Goal: Information Seeking & Learning: Check status

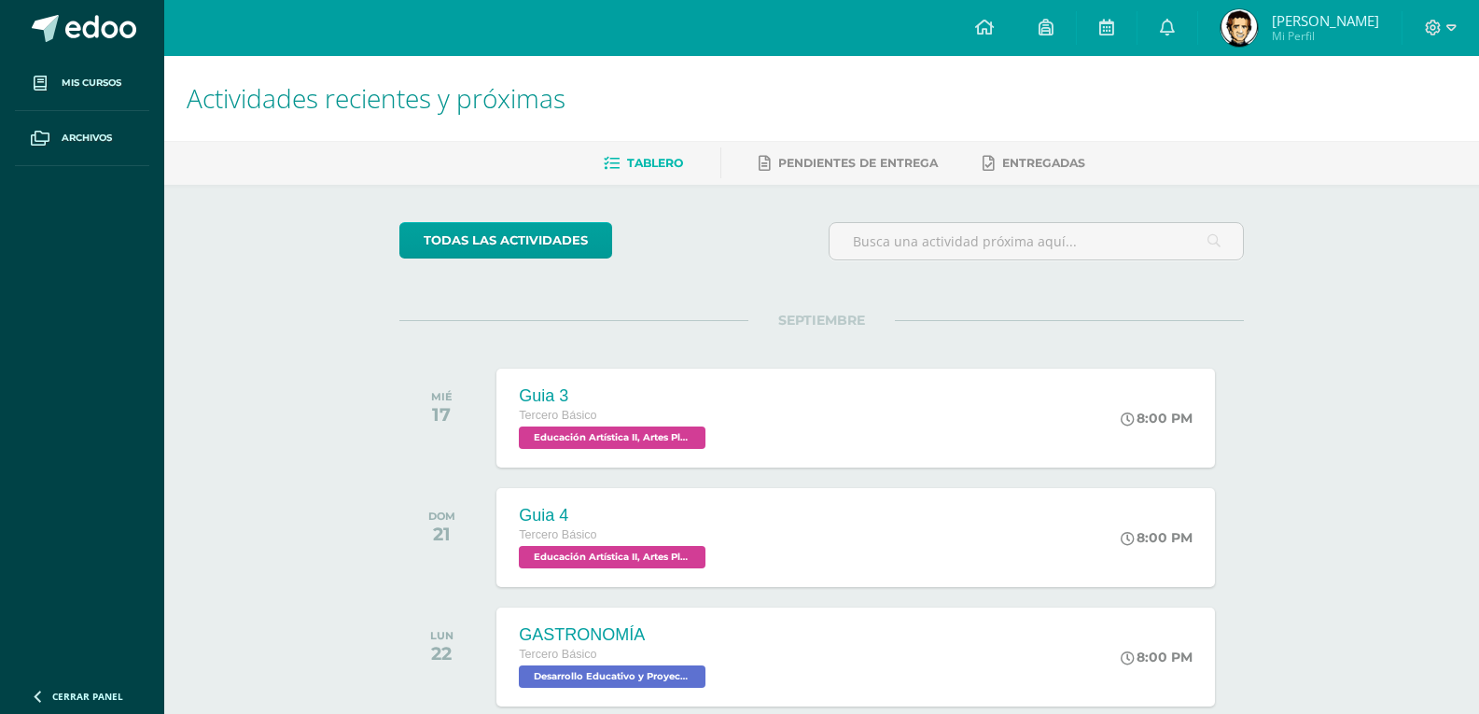
click at [1298, 29] on span "Mi Perfil" at bounding box center [1325, 36] width 107 height 16
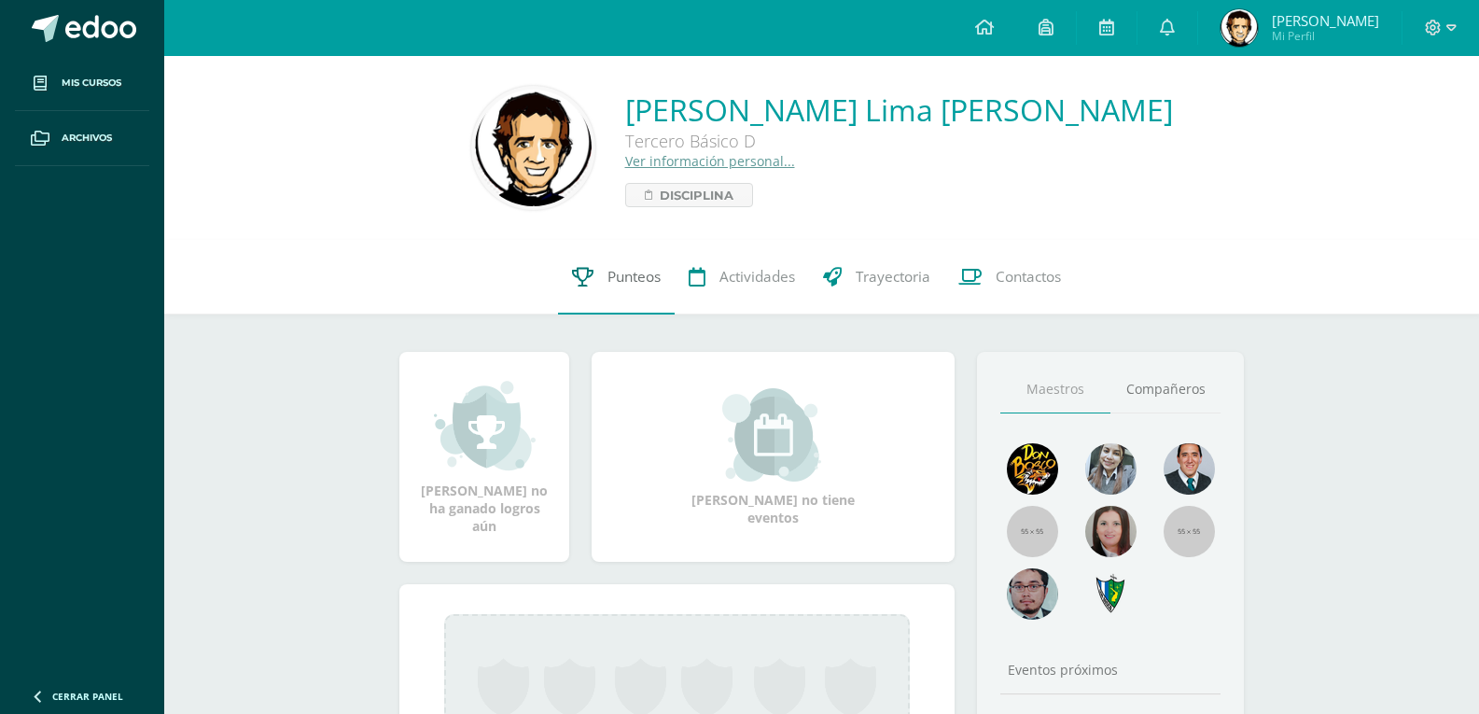
click at [635, 260] on link "Punteos" at bounding box center [616, 277] width 117 height 75
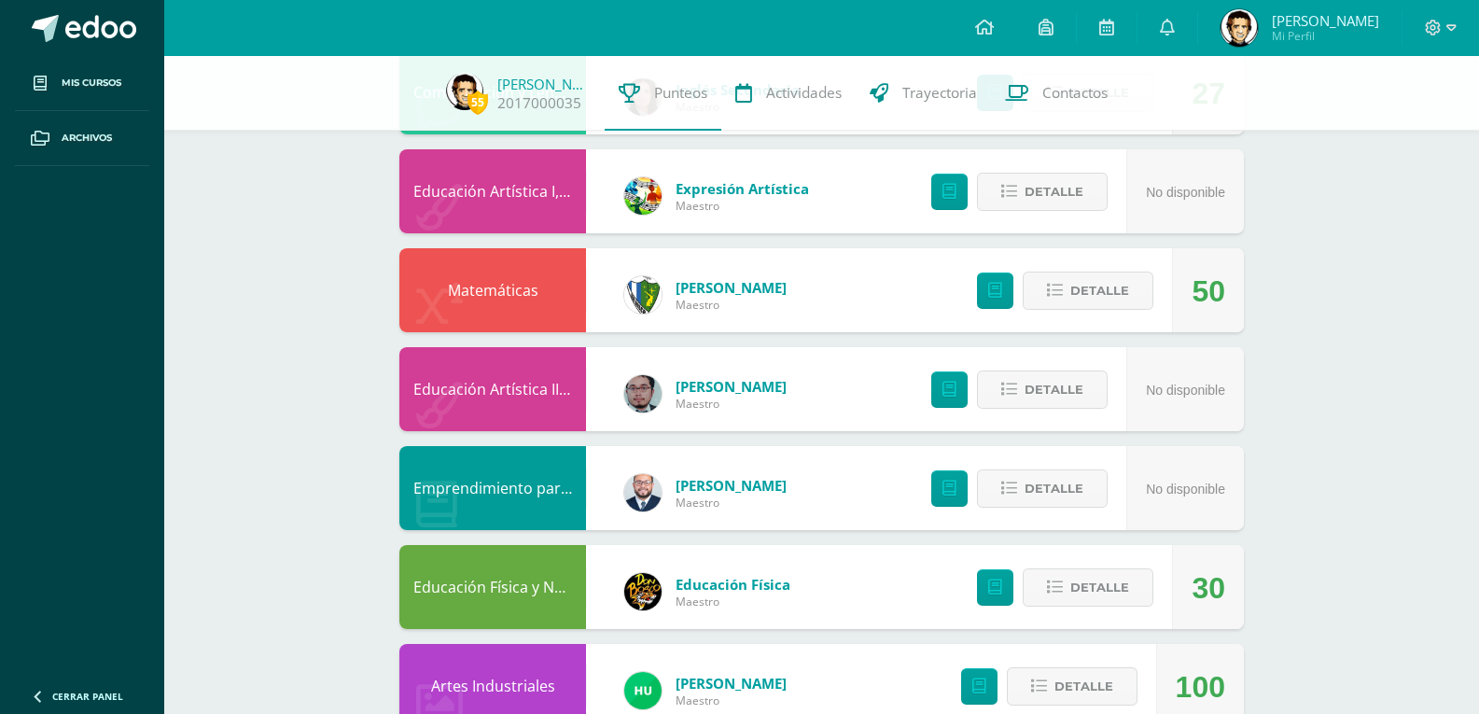
scroll to position [93, 0]
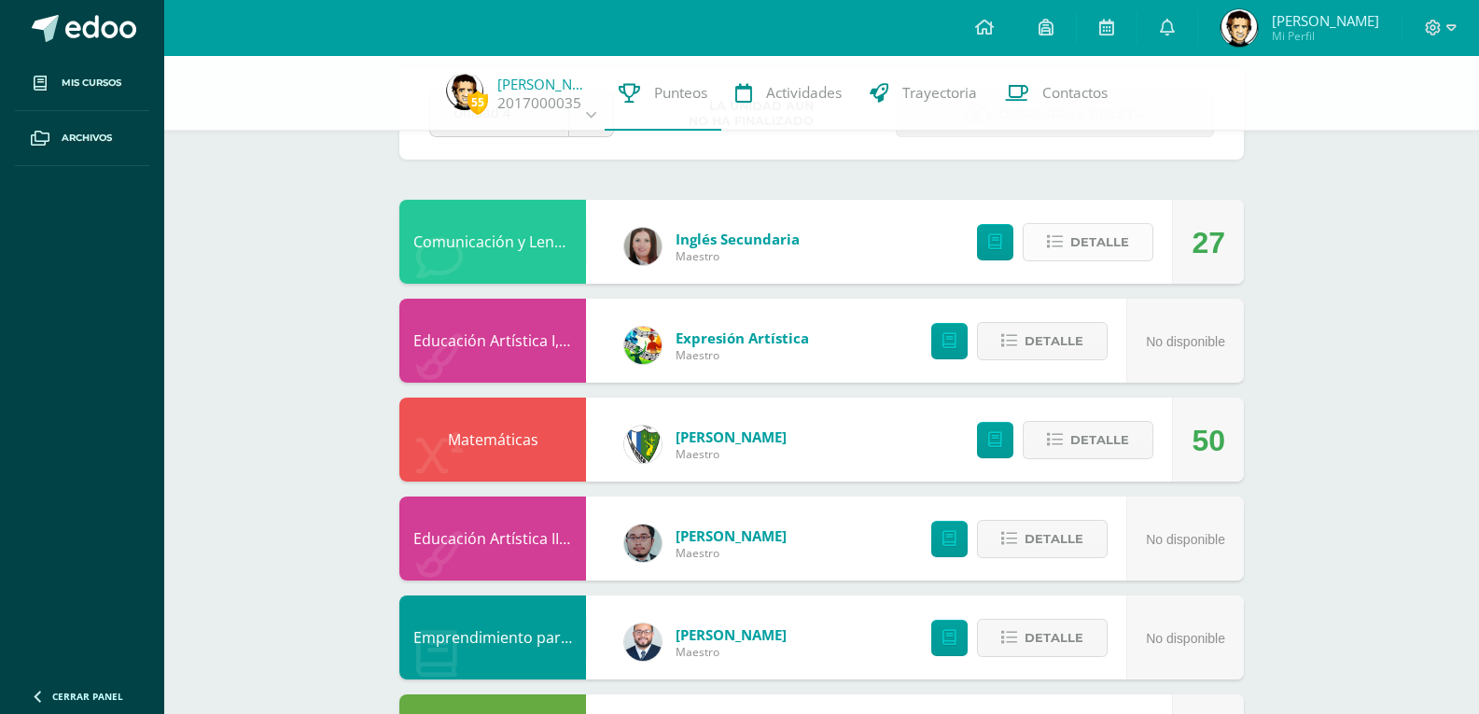
click at [1127, 237] on span "Detalle" at bounding box center [1100, 242] width 59 height 35
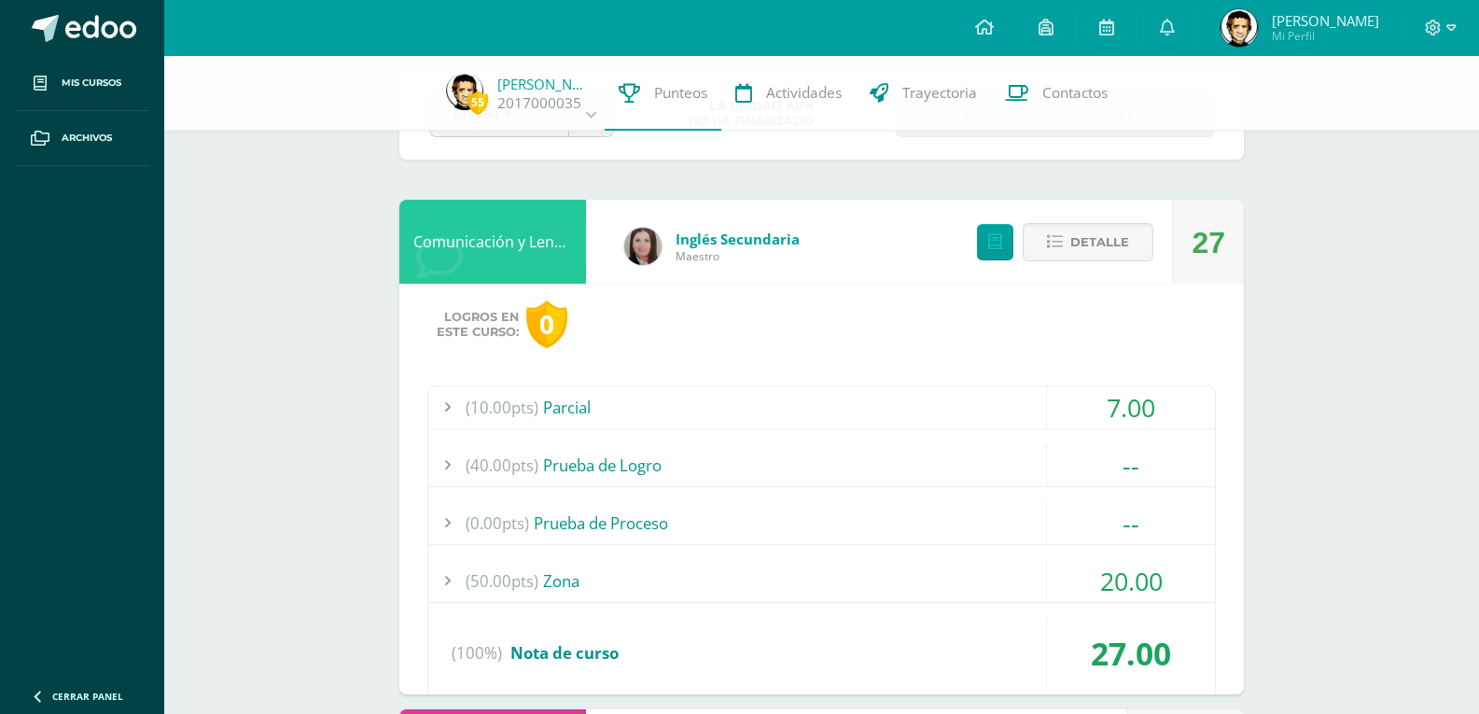
scroll to position [187, 0]
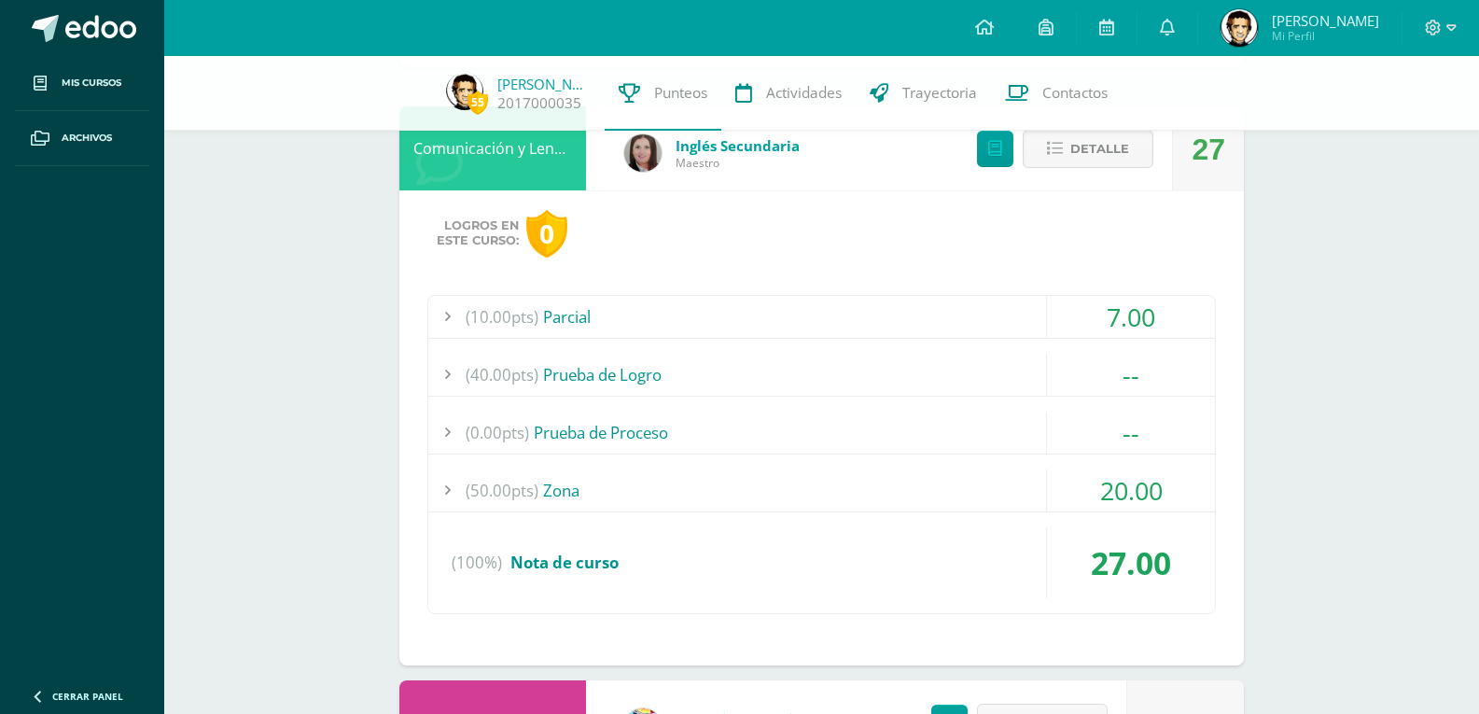
click at [749, 322] on div "(10.00pts) Parcial" at bounding box center [821, 317] width 787 height 42
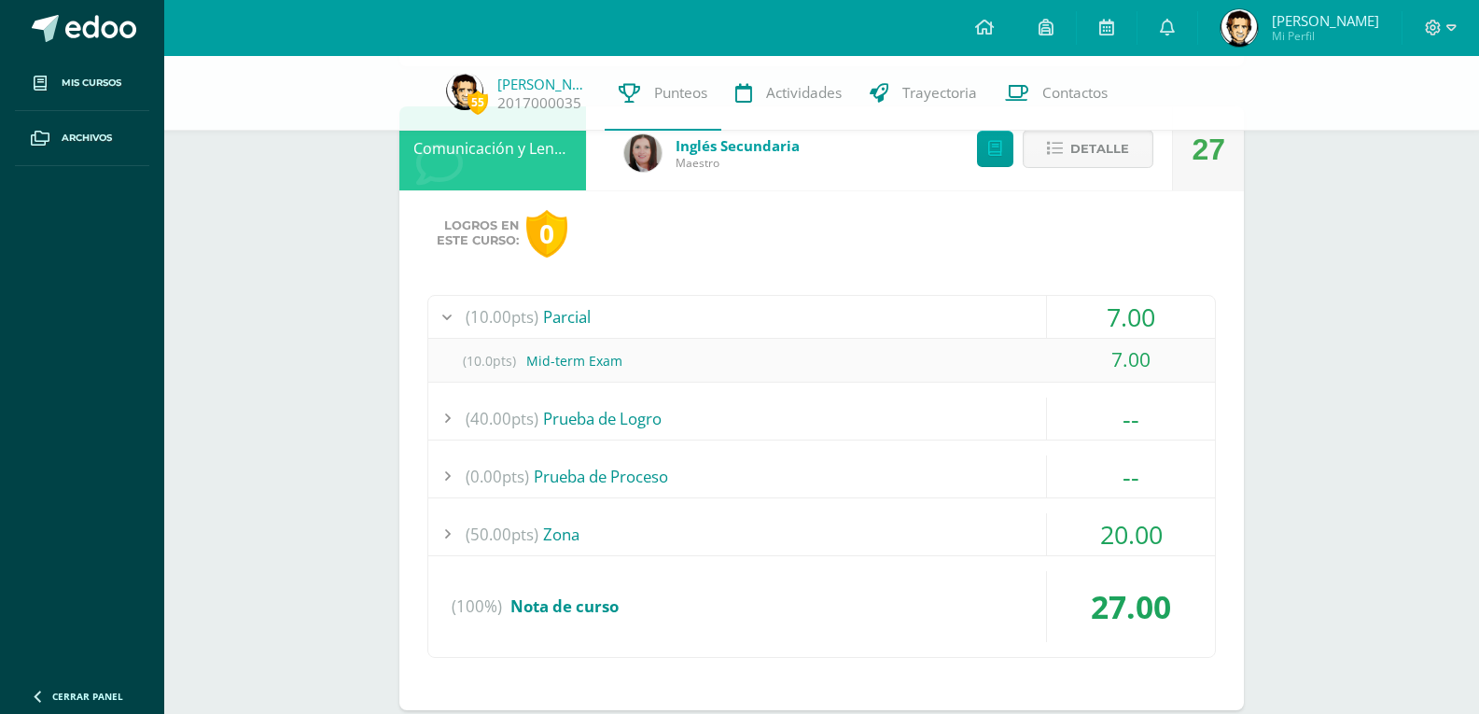
click at [749, 322] on div "(10.00pts) Parcial" at bounding box center [821, 317] width 787 height 42
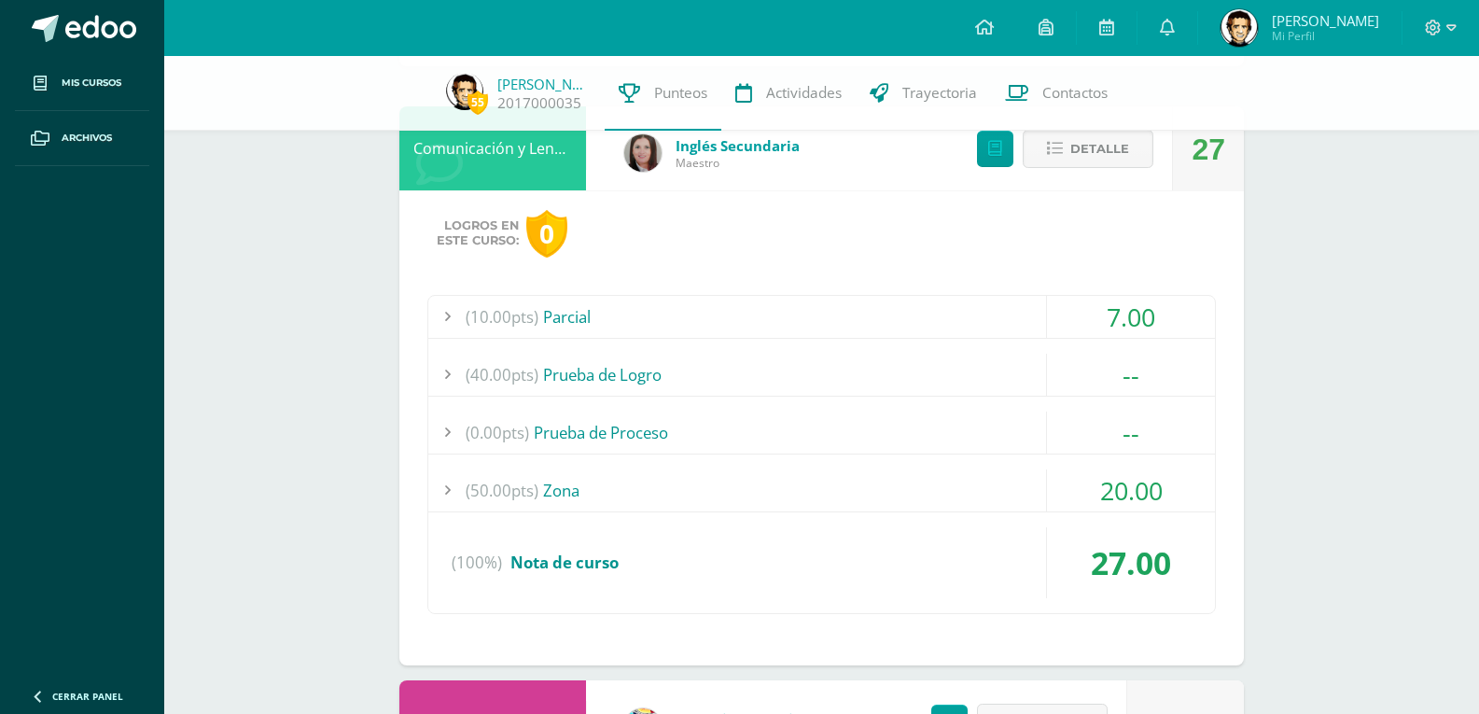
click at [758, 475] on div "(50.00pts) Zona" at bounding box center [821, 490] width 787 height 42
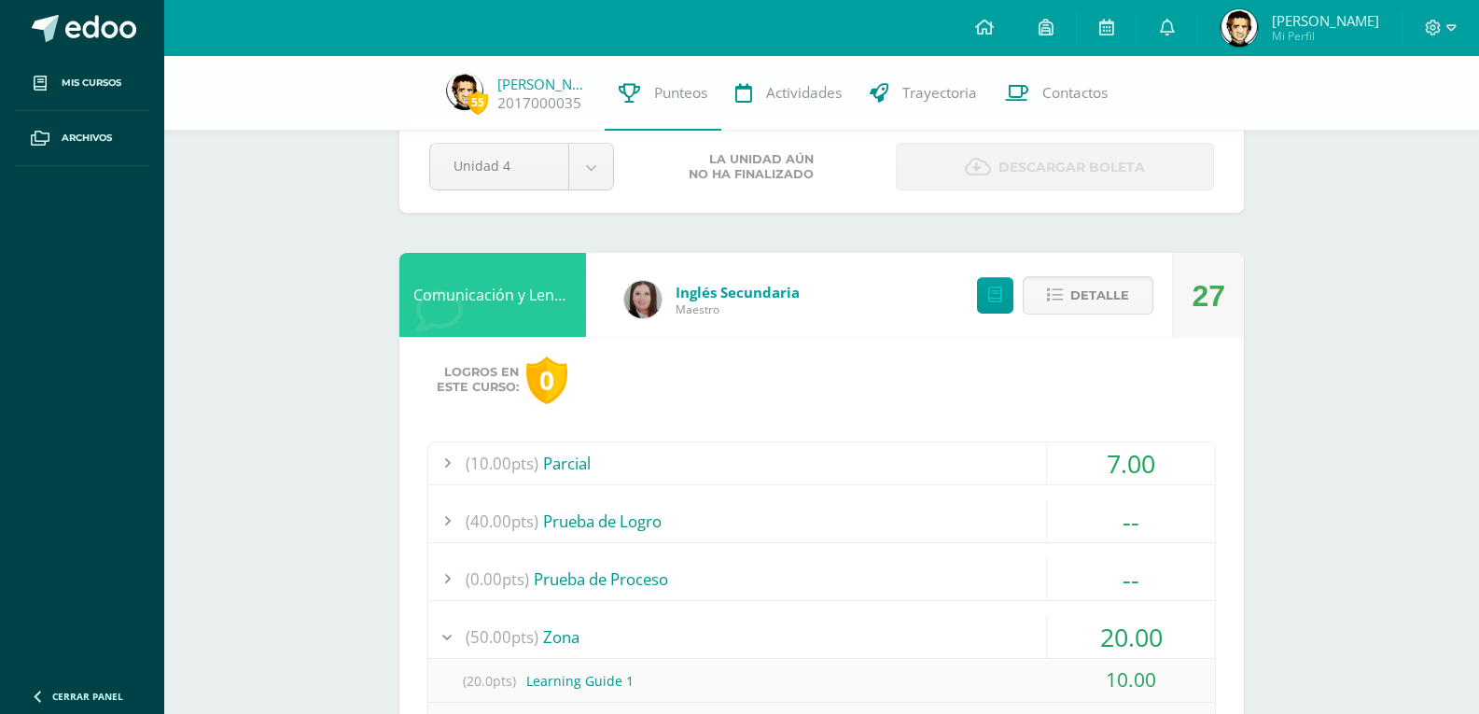
scroll to position [0, 0]
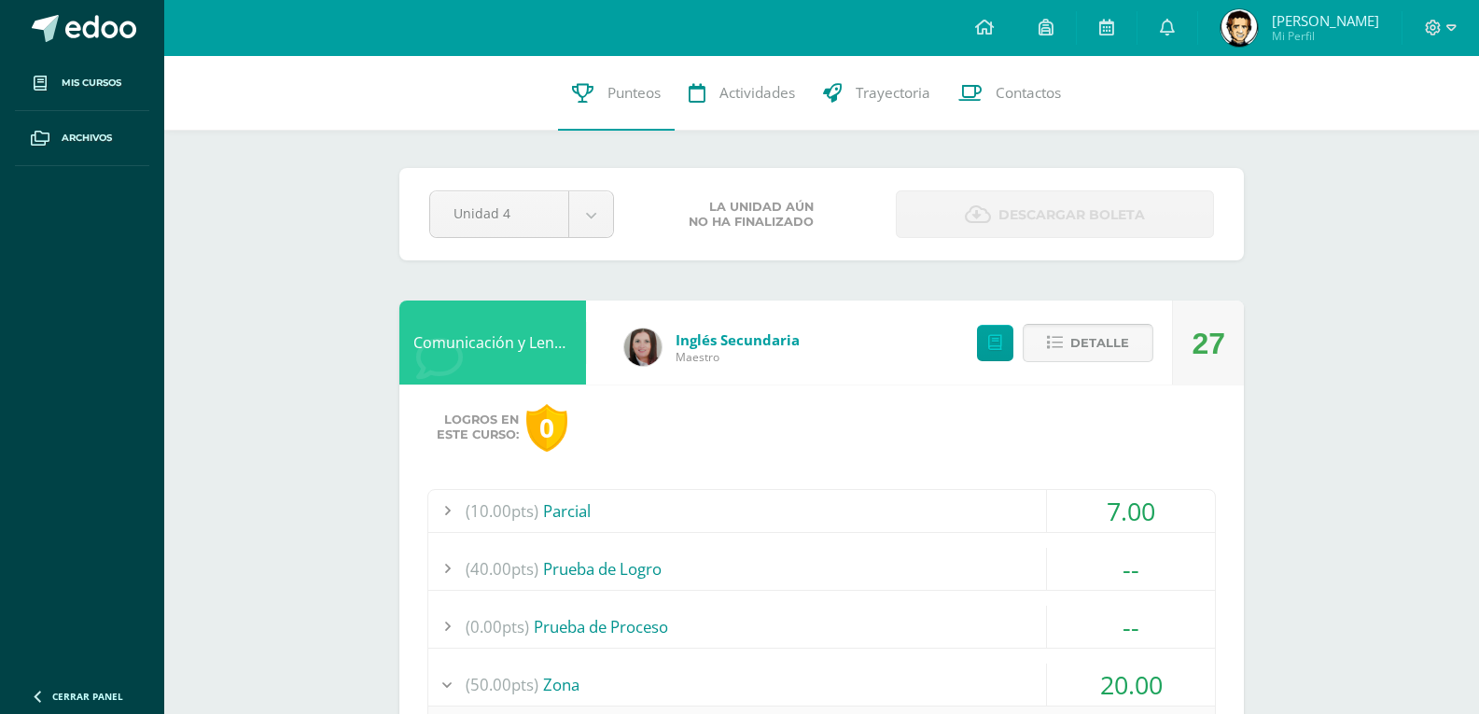
click at [1059, 352] on button "Detalle" at bounding box center [1088, 343] width 131 height 38
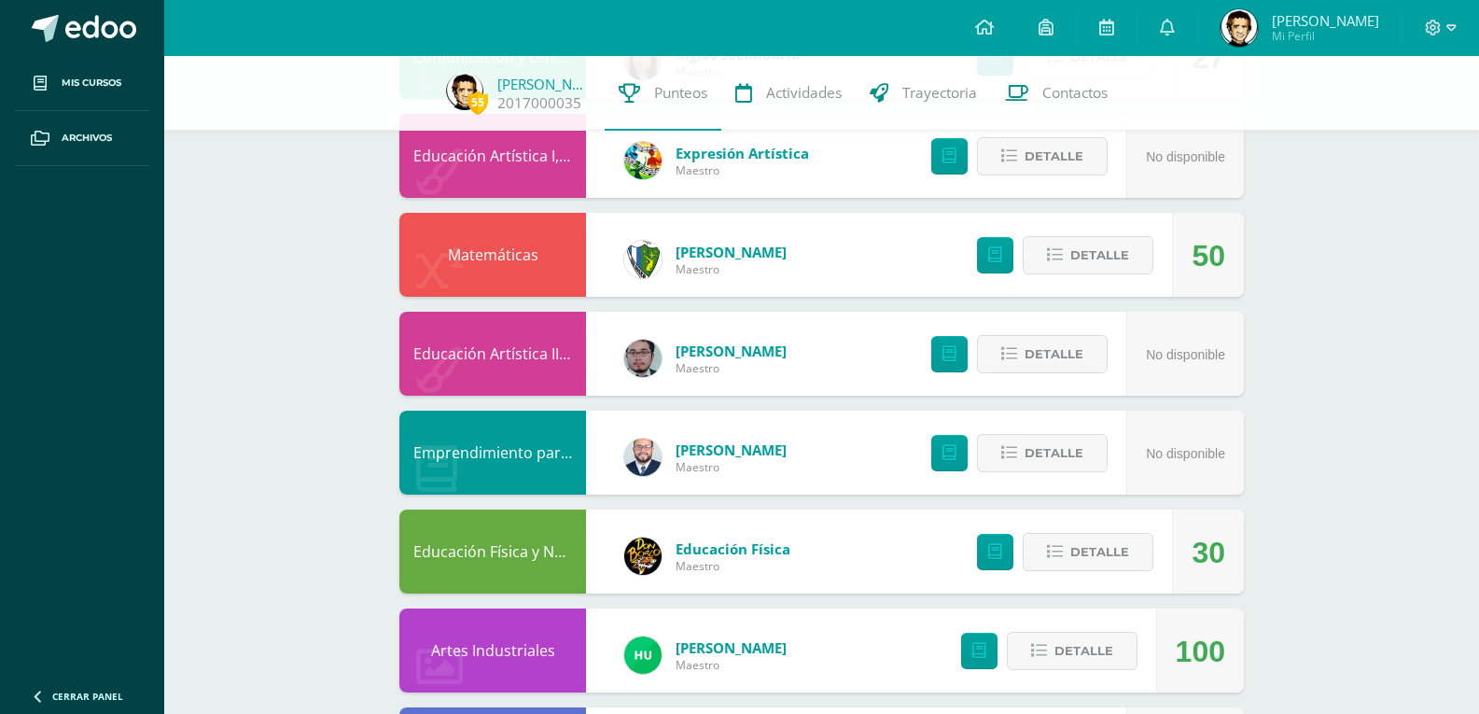
scroll to position [280, 0]
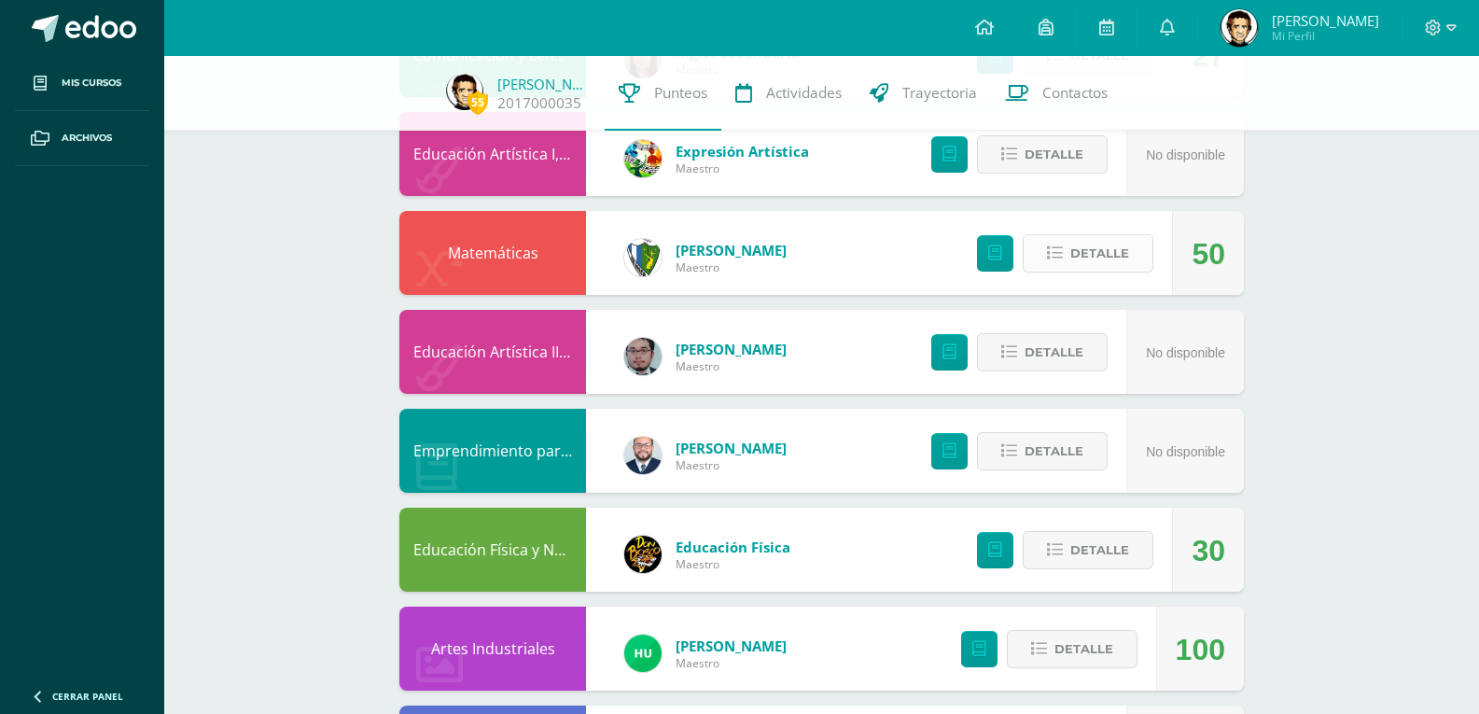
click at [1077, 245] on span "Detalle" at bounding box center [1100, 253] width 59 height 35
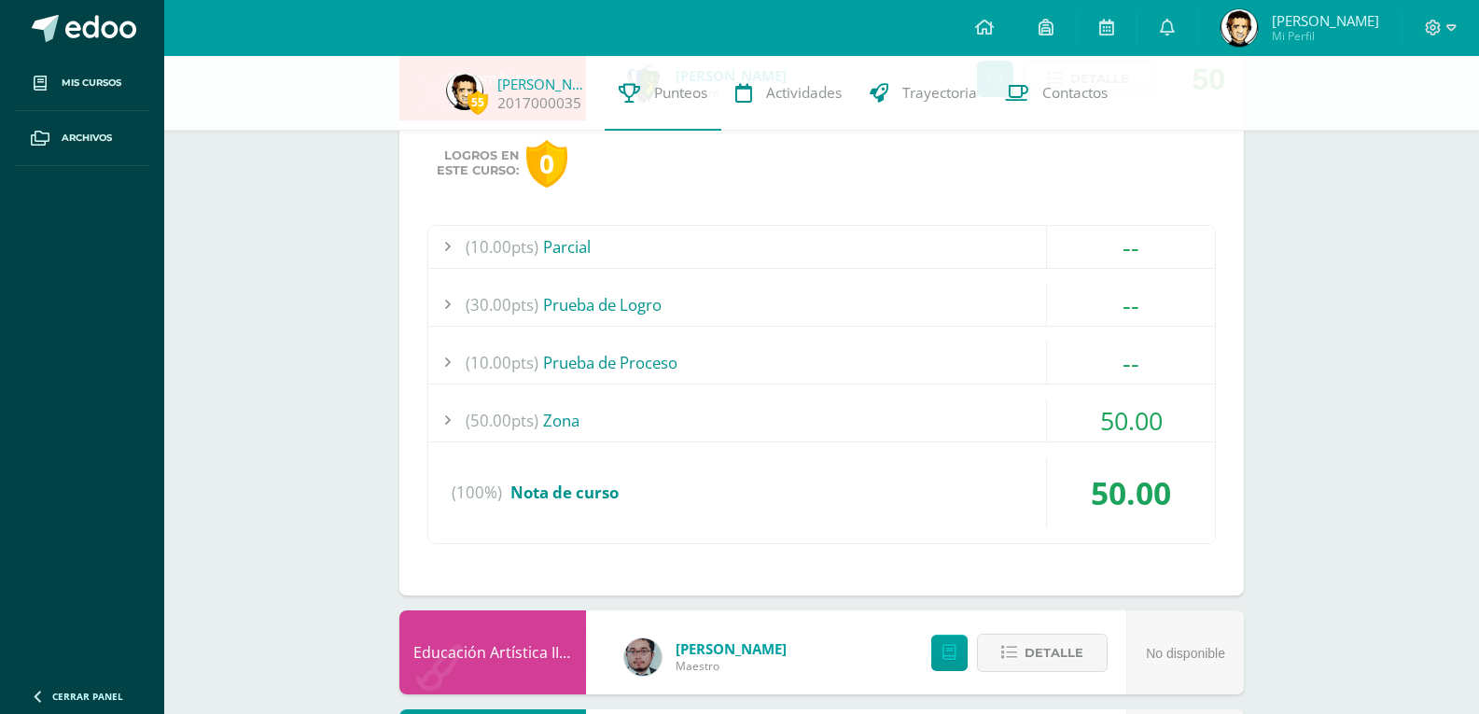
scroll to position [373, 0]
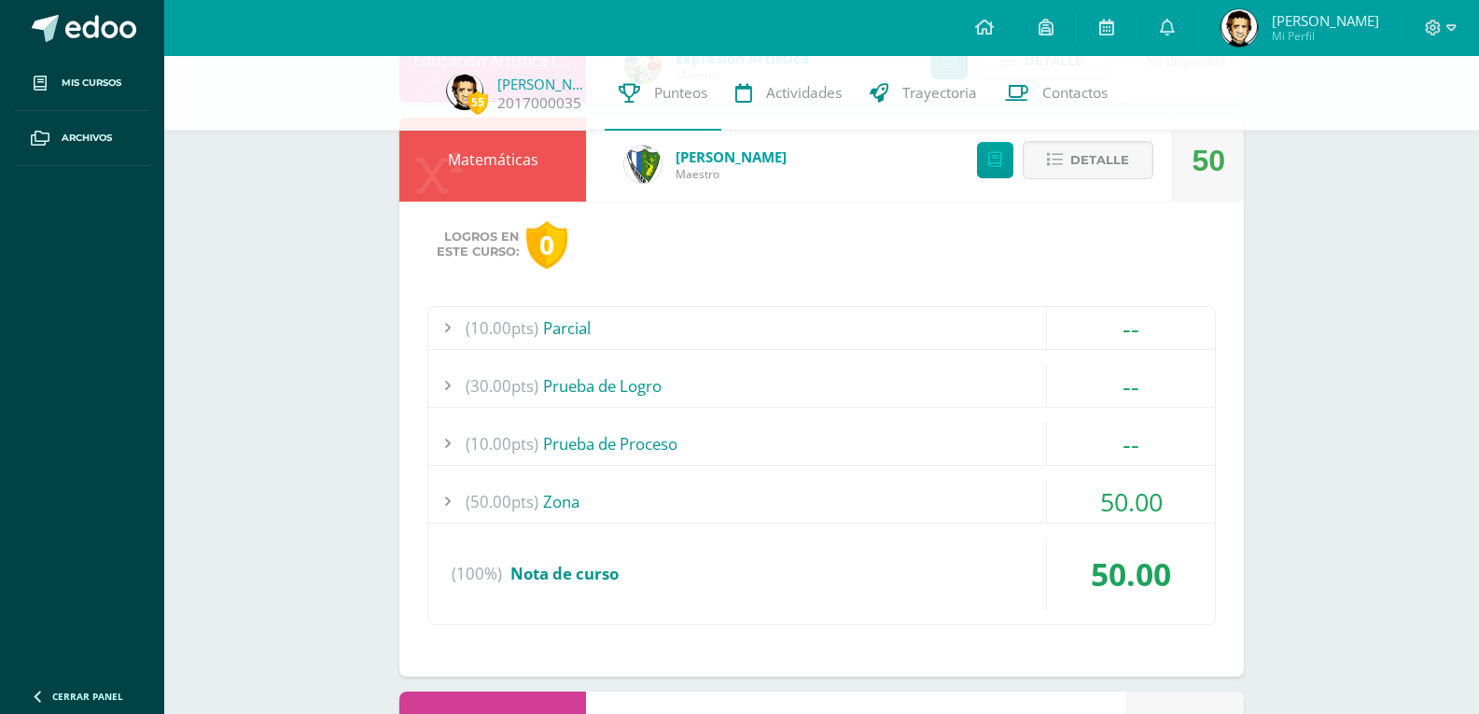
click at [861, 481] on div "(50.00pts) Zona" at bounding box center [821, 502] width 787 height 42
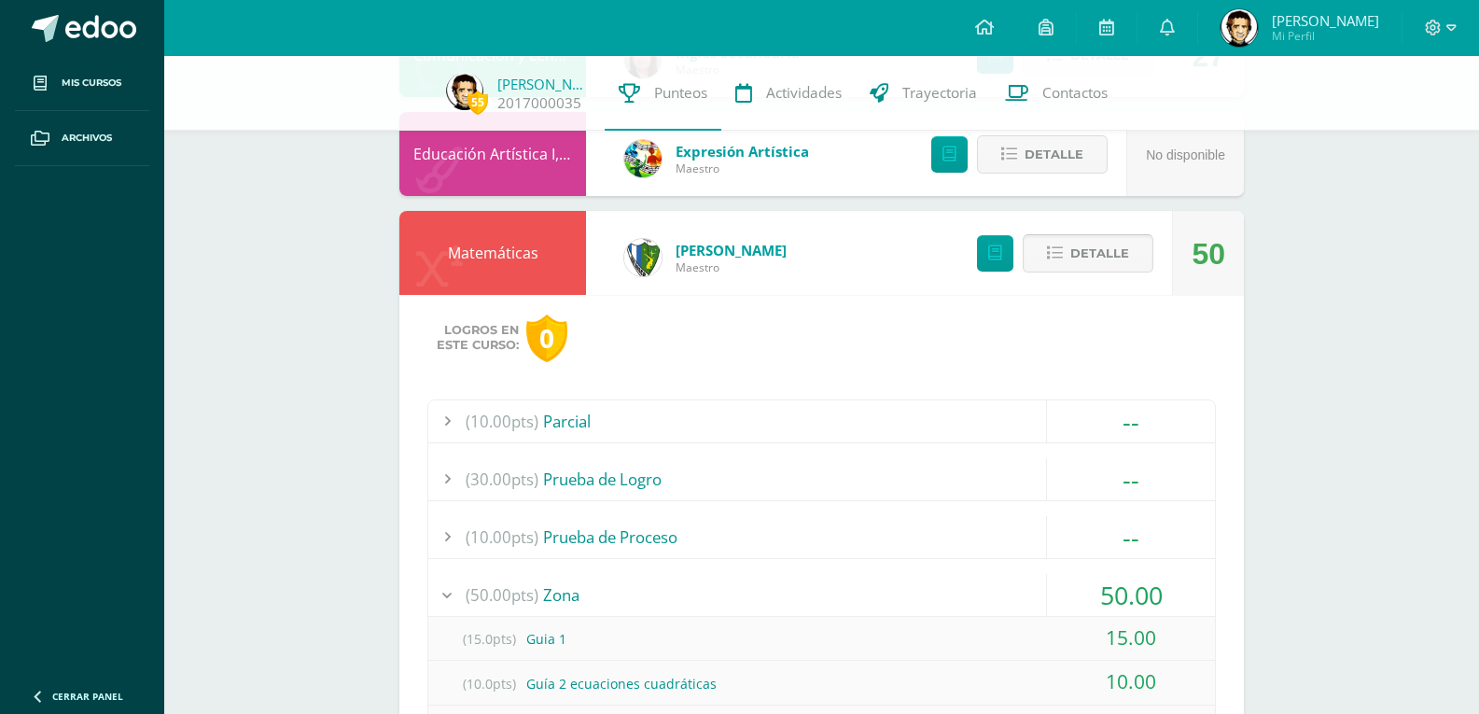
click at [1103, 260] on span "Detalle" at bounding box center [1100, 253] width 59 height 35
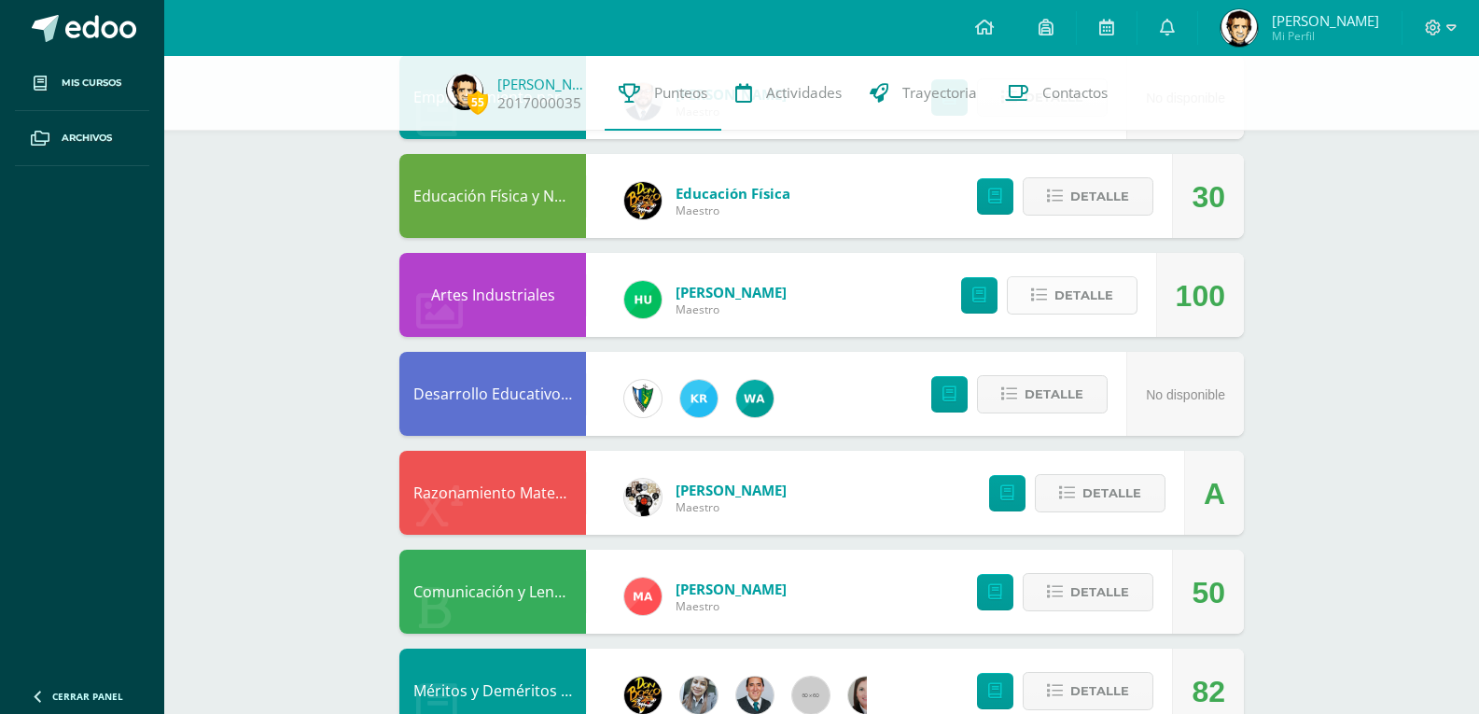
scroll to position [747, 0]
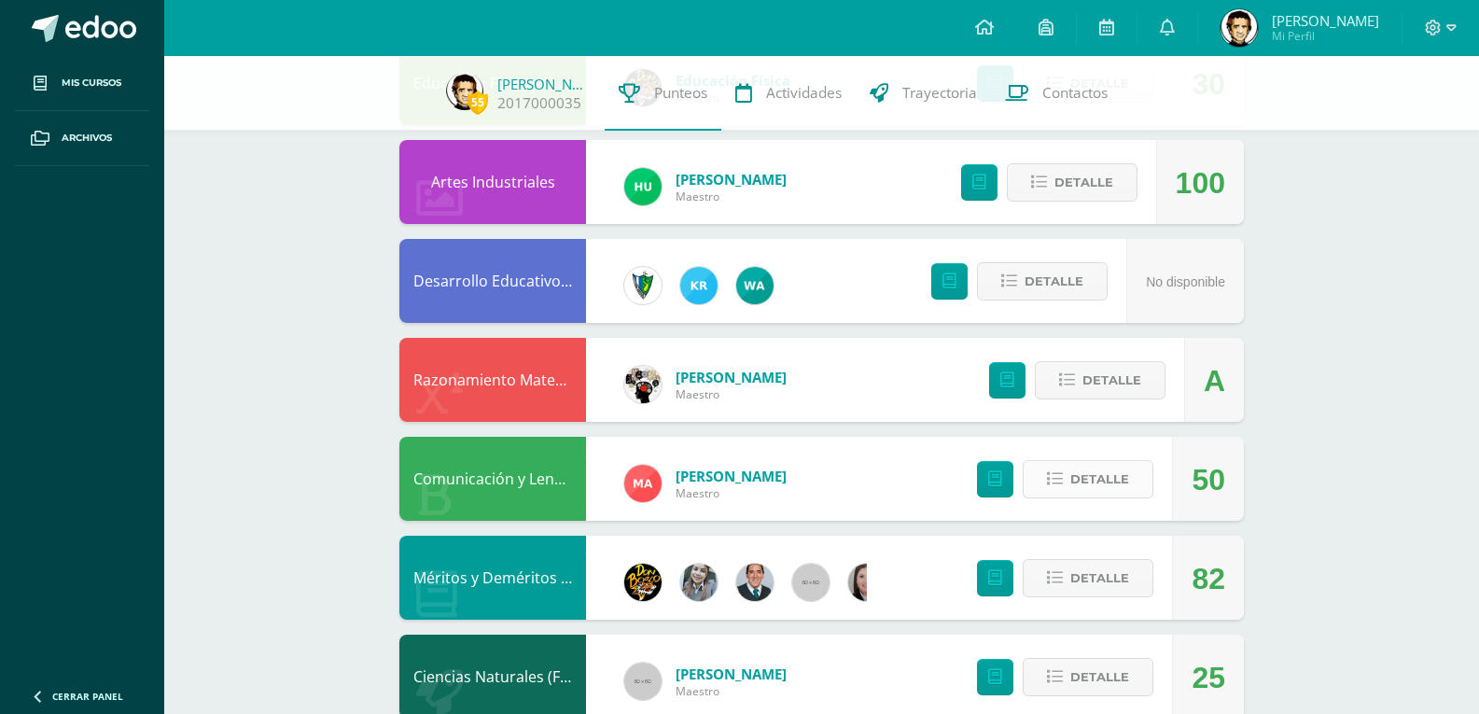
click at [1087, 480] on span "Detalle" at bounding box center [1100, 479] width 59 height 35
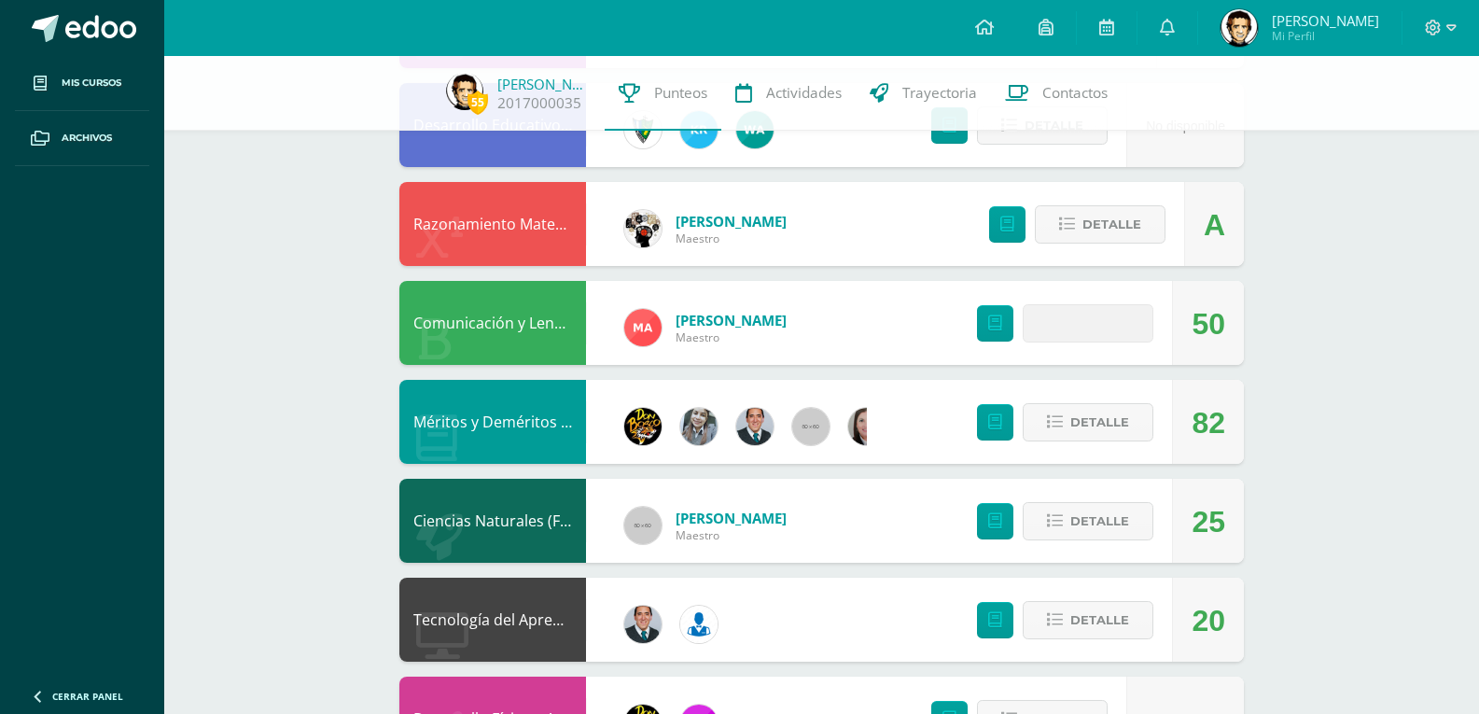
scroll to position [1103, 0]
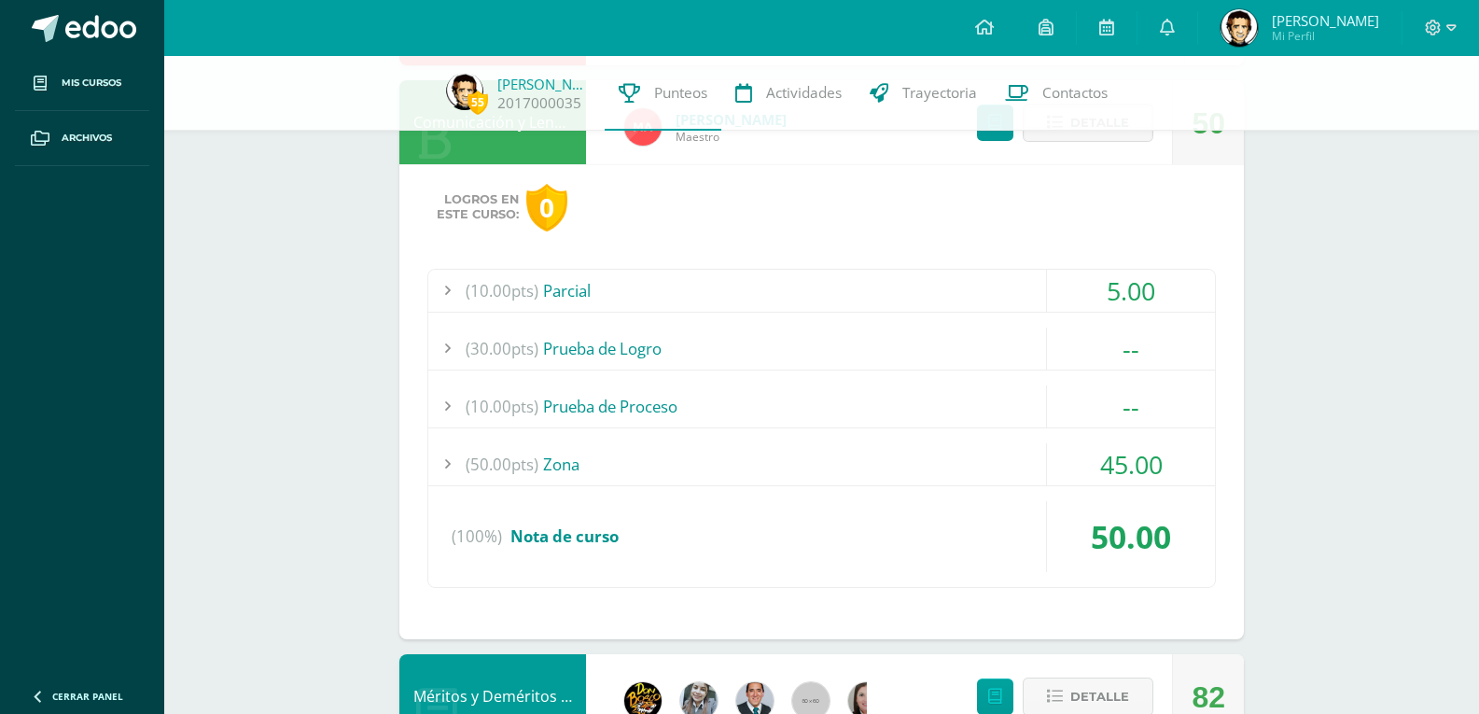
click at [959, 455] on div "(50.00pts) Zona" at bounding box center [821, 464] width 787 height 42
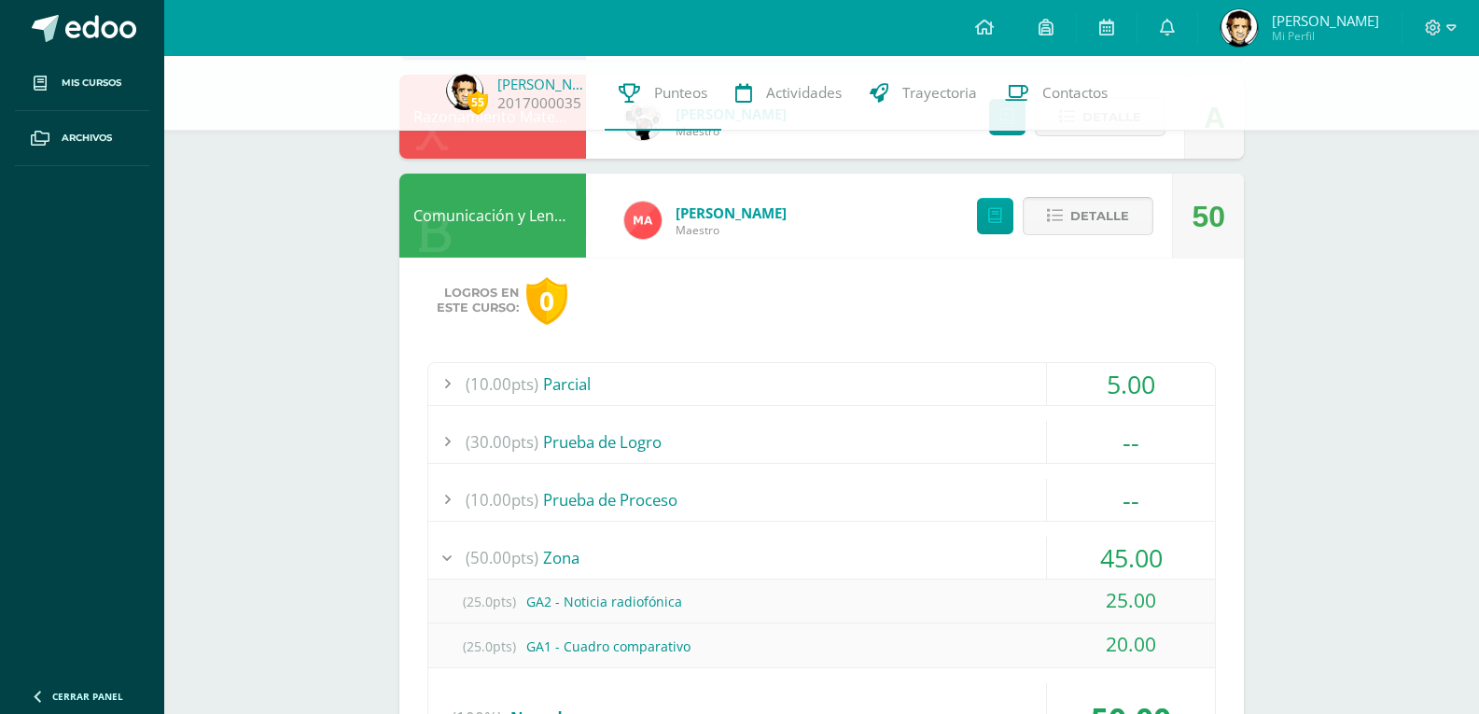
click at [1080, 225] on span "Detalle" at bounding box center [1100, 216] width 59 height 35
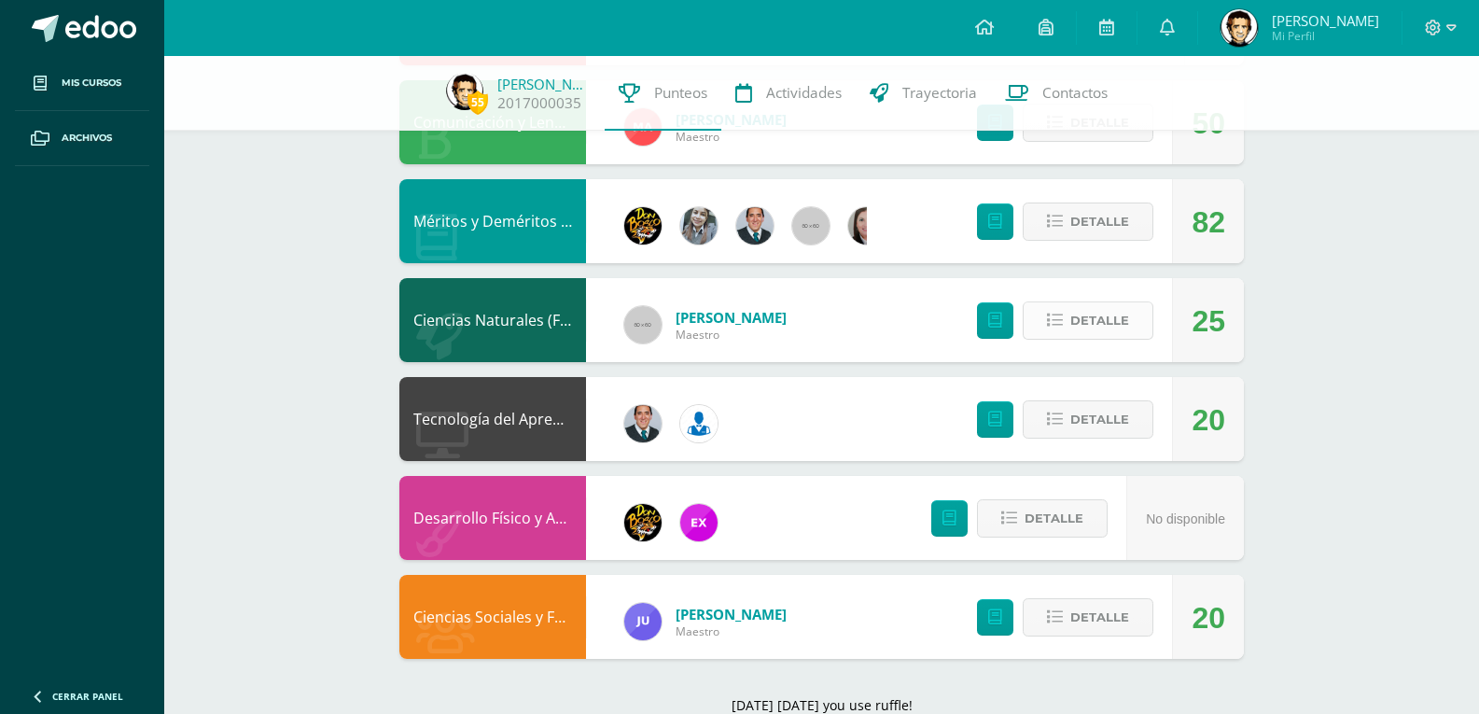
click at [1092, 337] on span "Detalle" at bounding box center [1100, 320] width 59 height 35
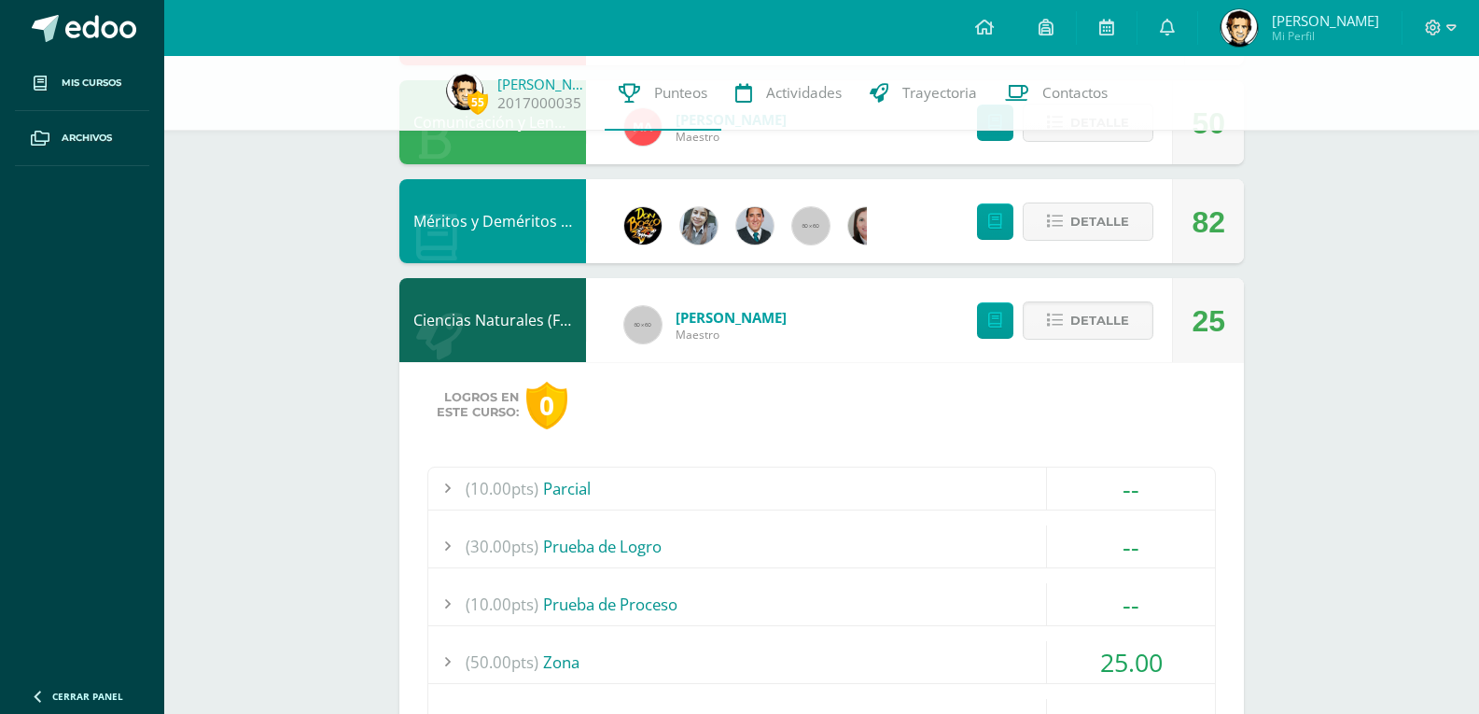
scroll to position [1383, 0]
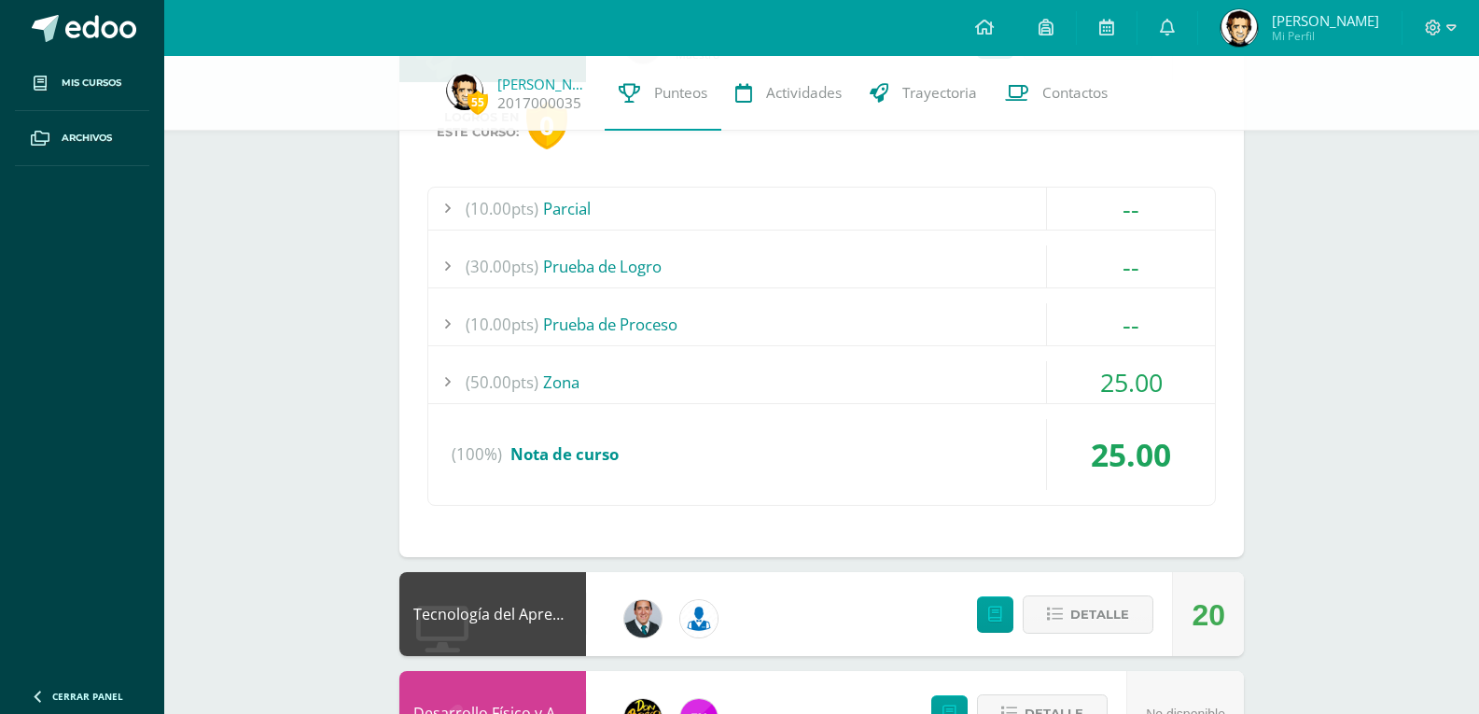
click at [1017, 357] on div "(10.00pts) Parcial -- Sin actividades (30.00pts) Prueba de Logro -- Sin activid…" at bounding box center [821, 346] width 789 height 319
click at [945, 380] on div "(50.00pts) Zona" at bounding box center [821, 382] width 787 height 42
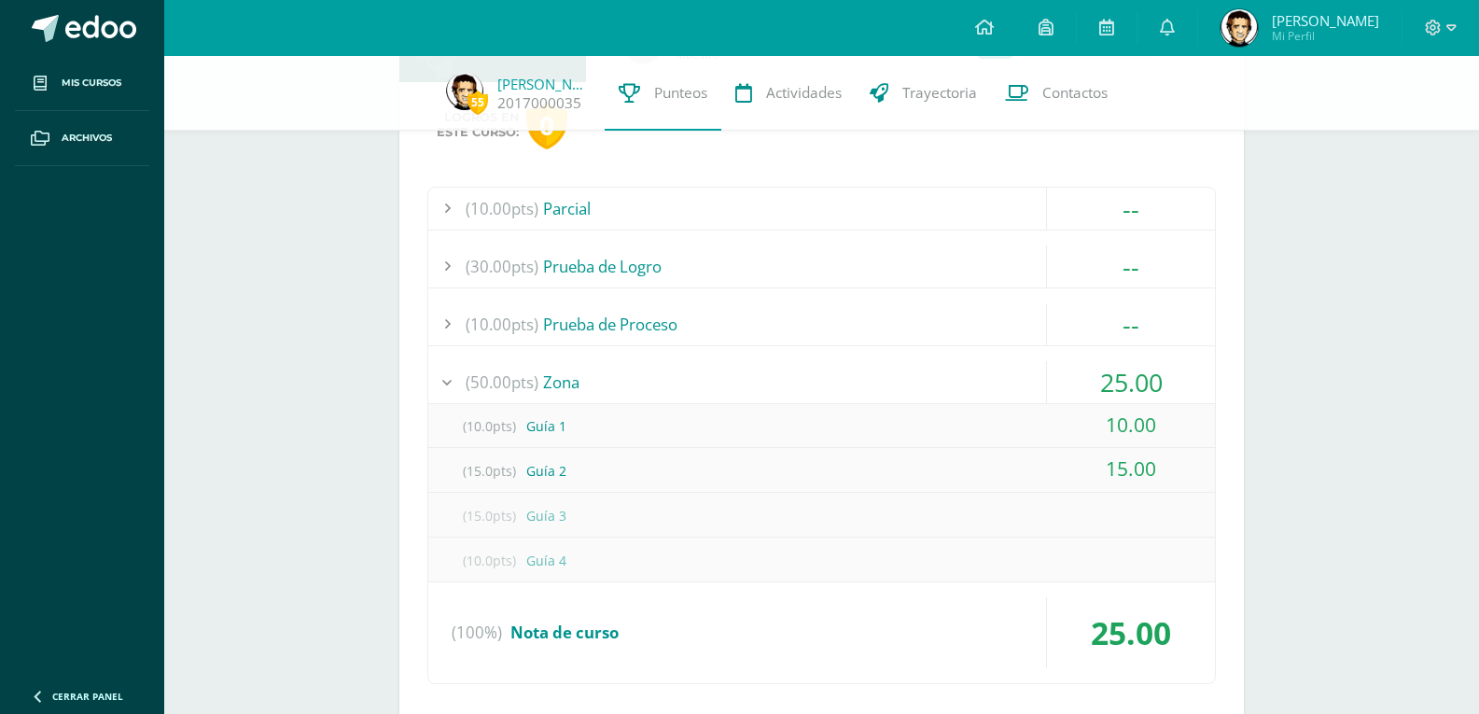
scroll to position [1290, 0]
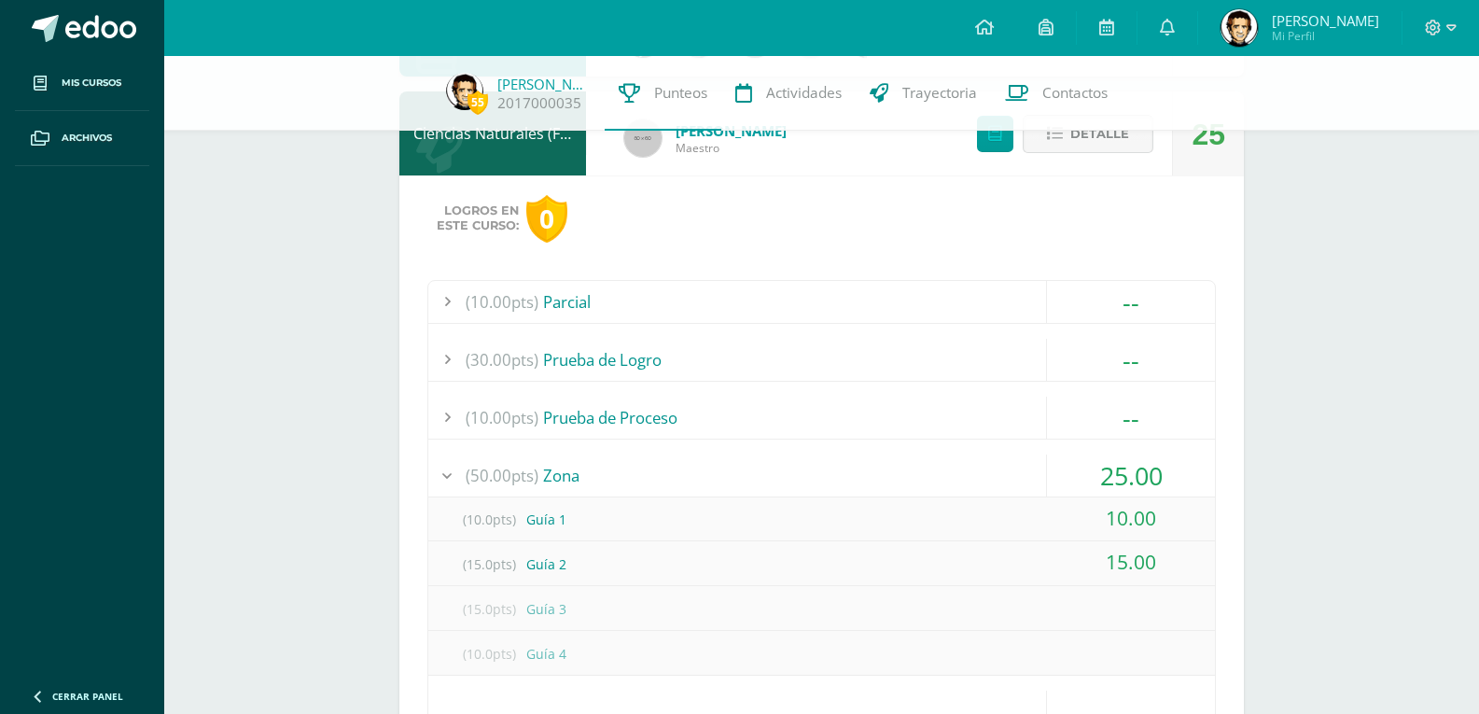
click at [1102, 148] on span "Detalle" at bounding box center [1100, 134] width 59 height 35
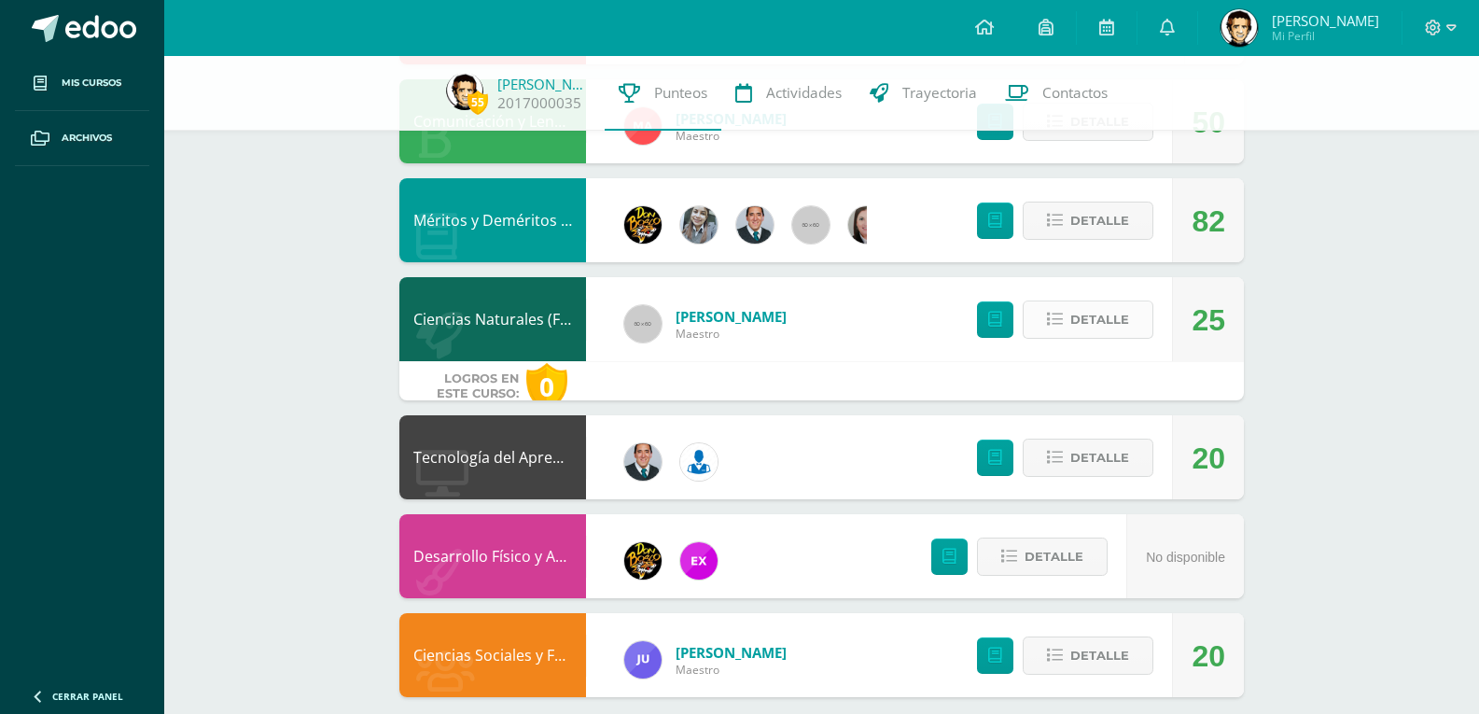
scroll to position [1103, 0]
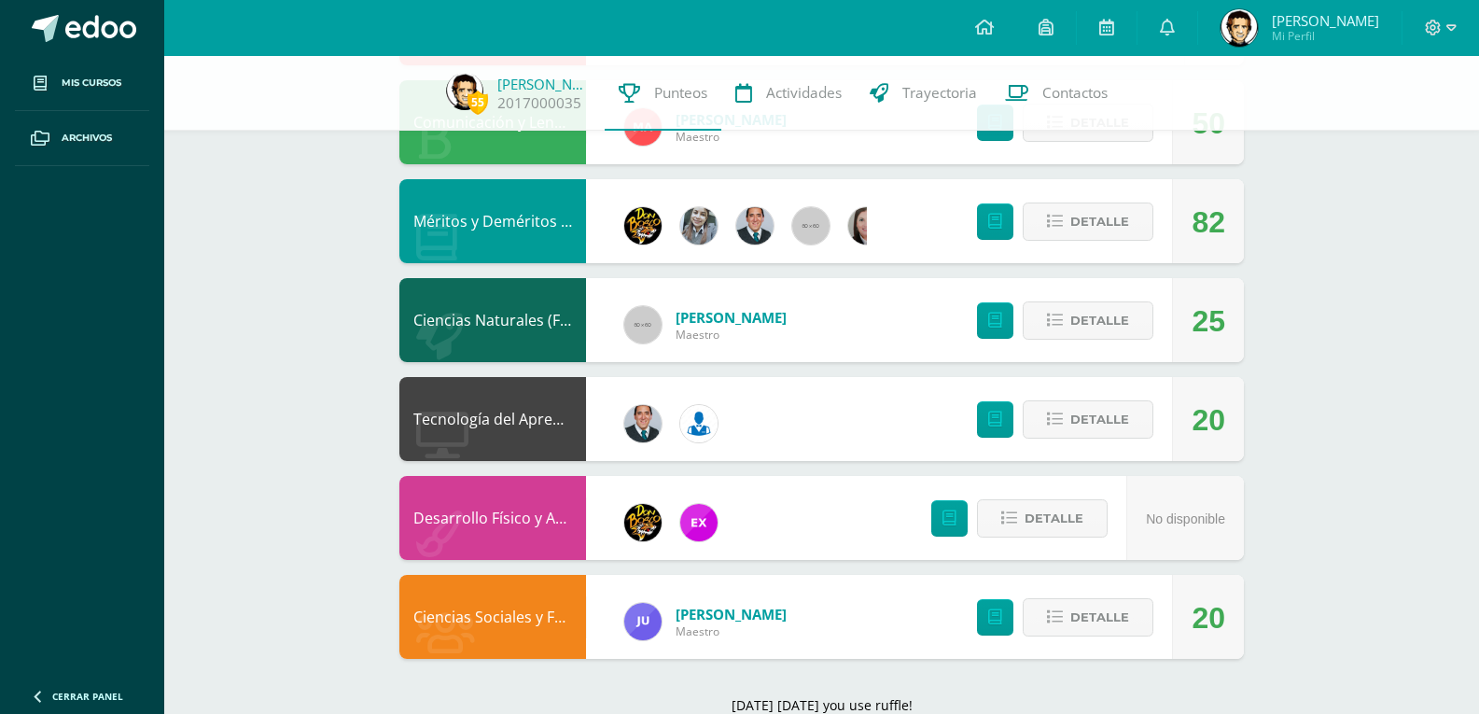
click at [1074, 448] on div "Detalle" at bounding box center [1060, 419] width 223 height 84
click at [1071, 429] on span "Detalle" at bounding box center [1100, 419] width 59 height 35
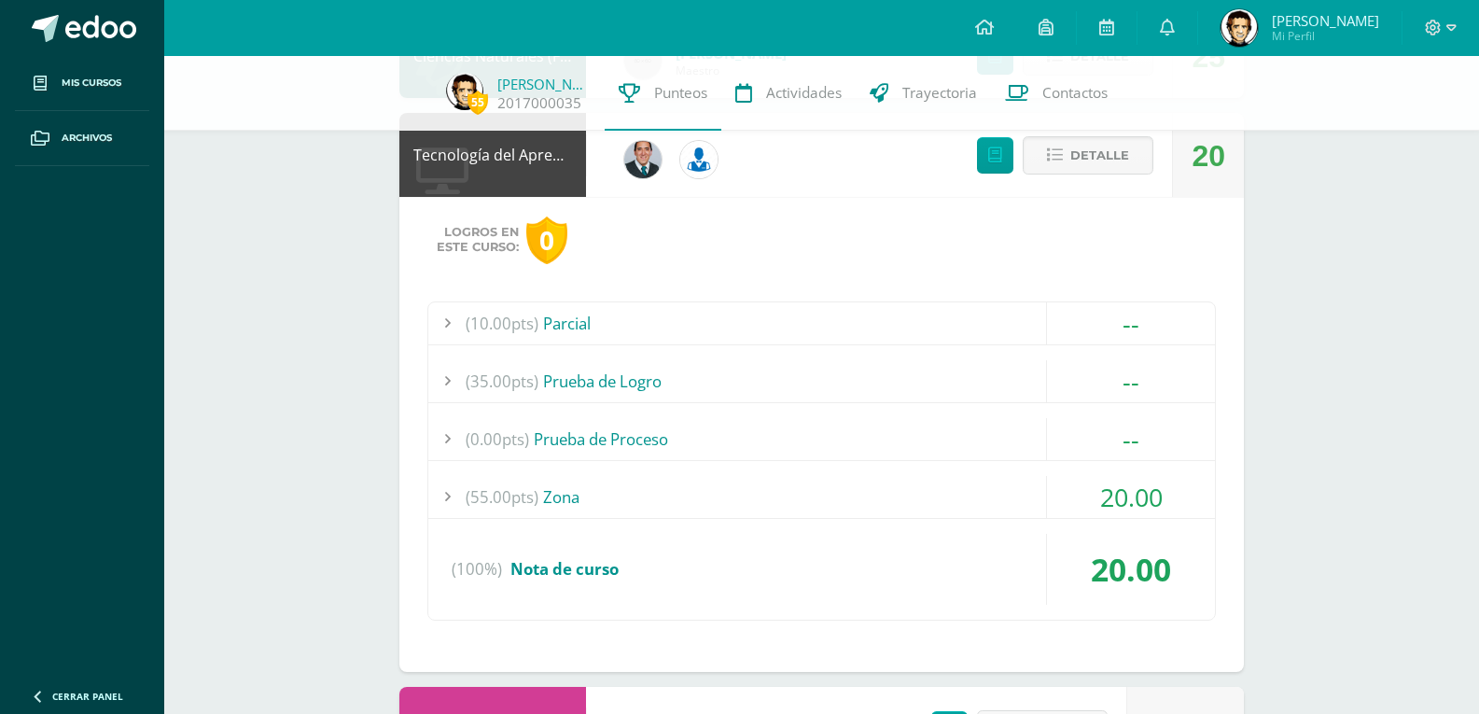
scroll to position [1383, 0]
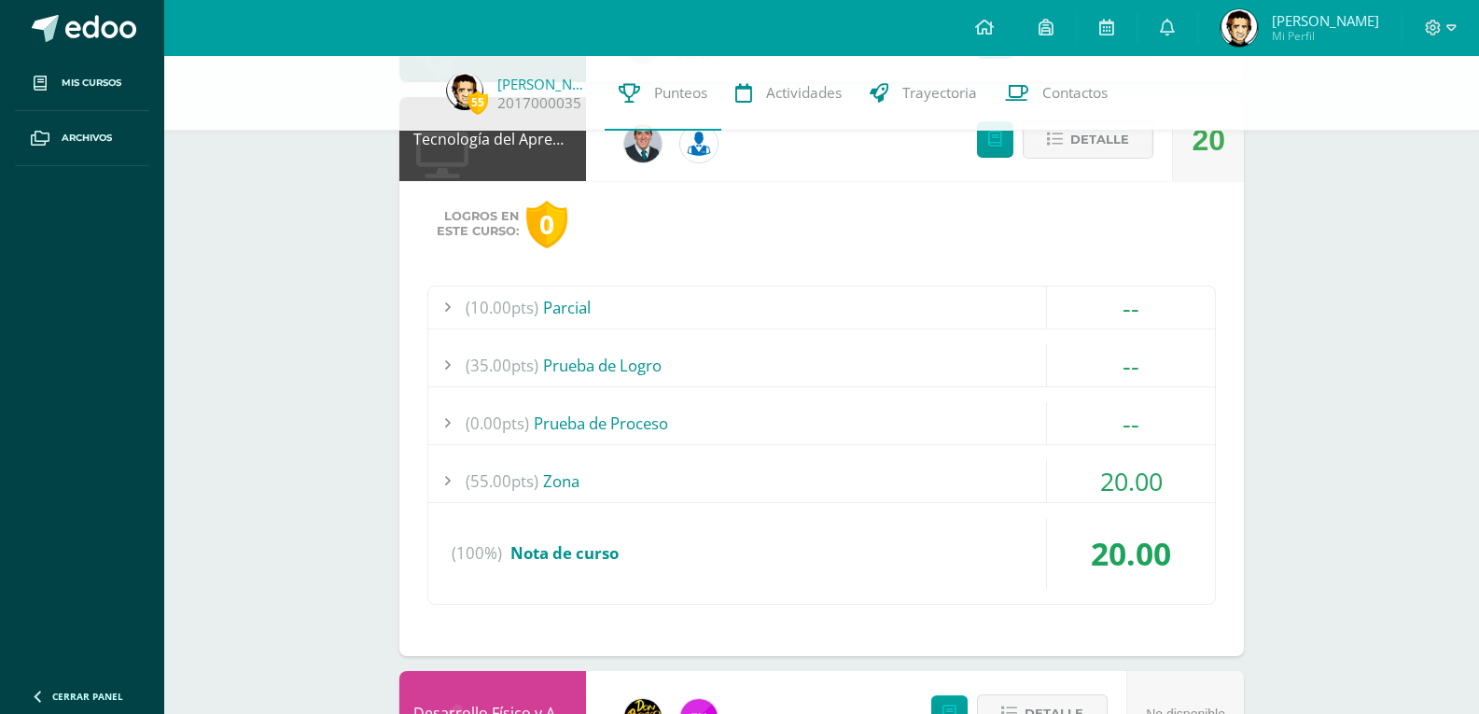
click at [983, 478] on div "(55.00pts) Zona" at bounding box center [821, 481] width 787 height 42
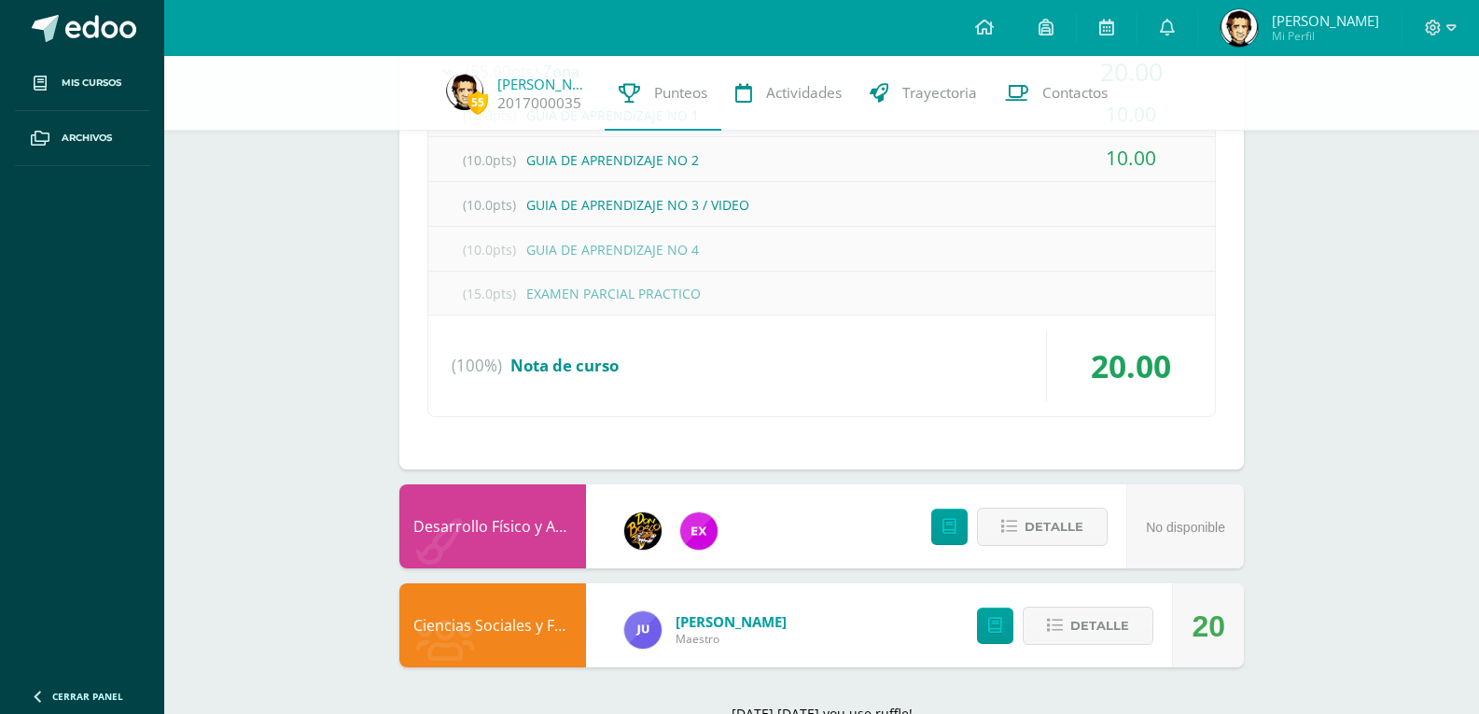
scroll to position [1801, 0]
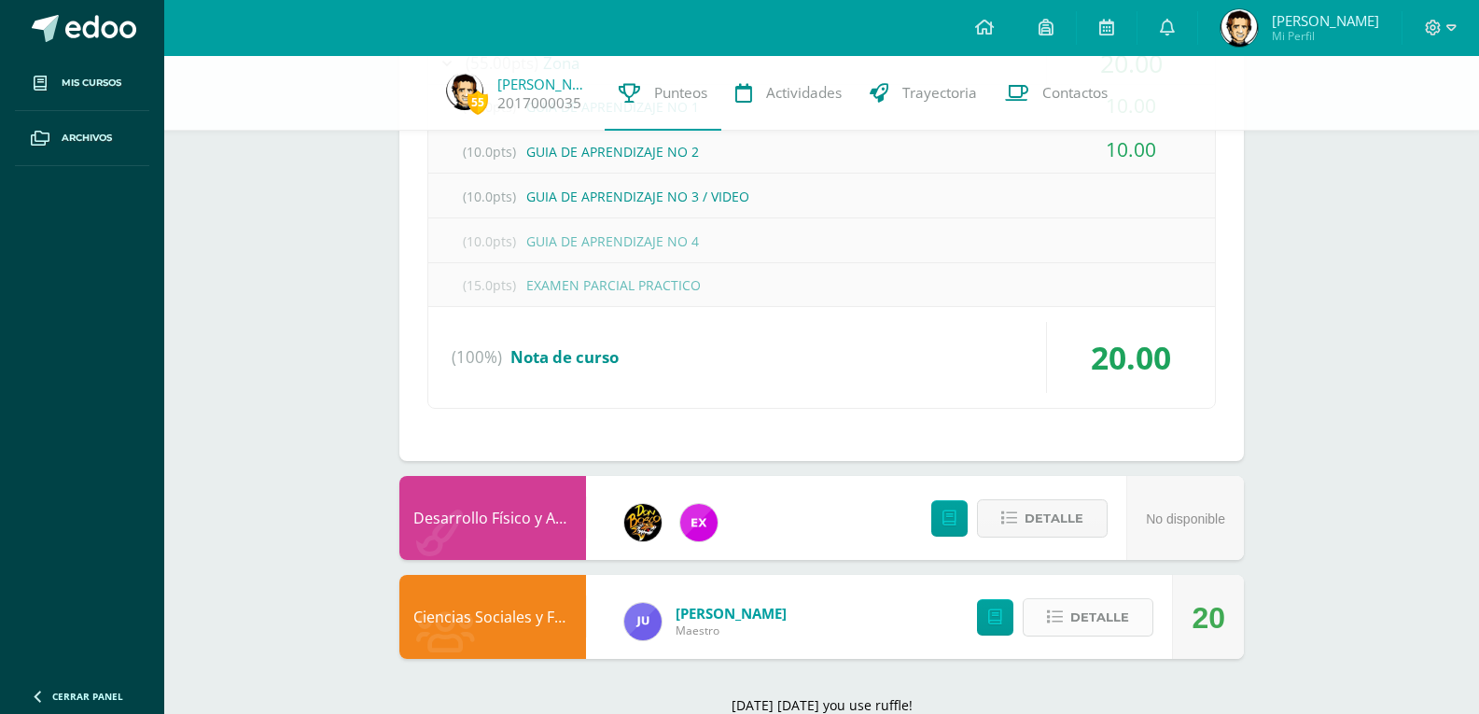
click at [1105, 613] on span "Detalle" at bounding box center [1100, 617] width 59 height 35
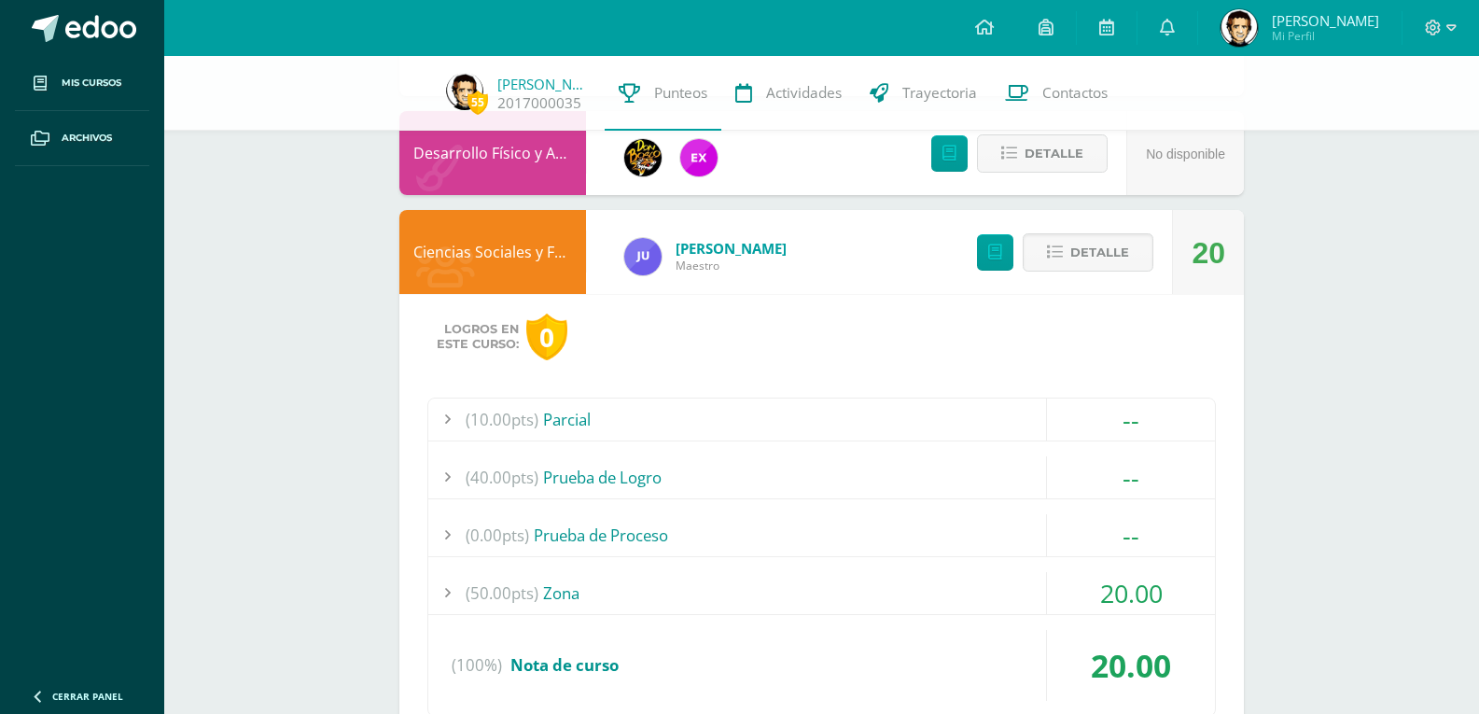
scroll to position [2268, 0]
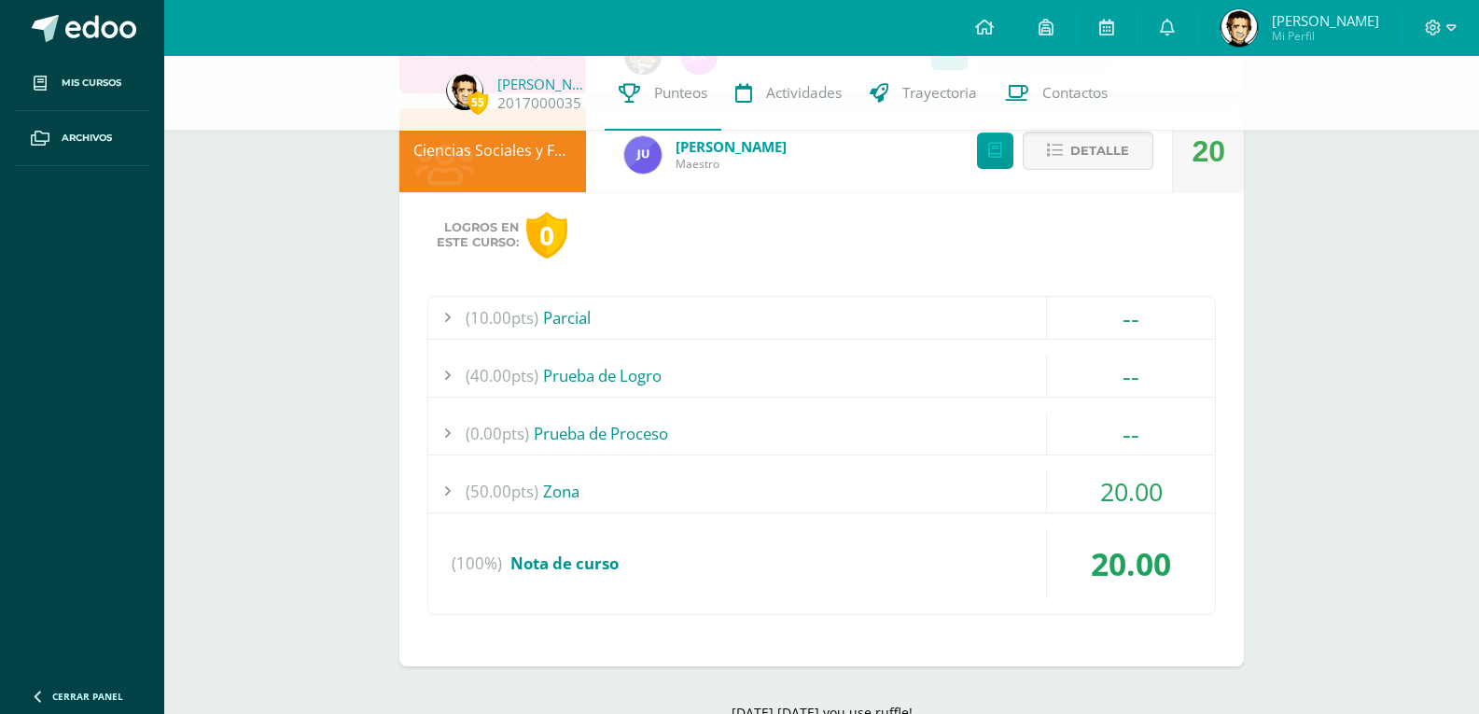
click at [935, 463] on div "(10.00pts) Parcial -- Sin actividades (40.00pts) Prueba de Logro -- Sin activid…" at bounding box center [821, 455] width 789 height 319
click at [903, 483] on div "(50.00pts) Zona" at bounding box center [821, 491] width 787 height 42
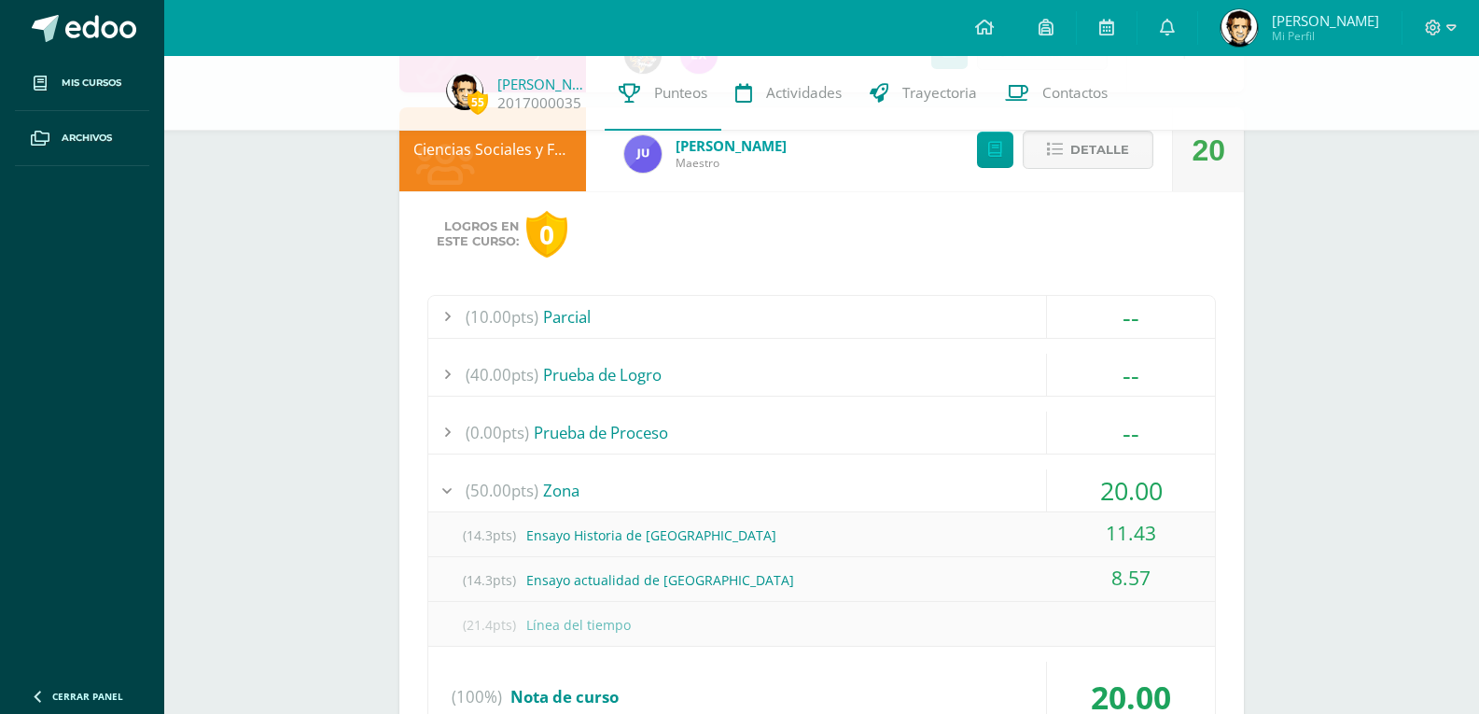
scroll to position [2045, 0]
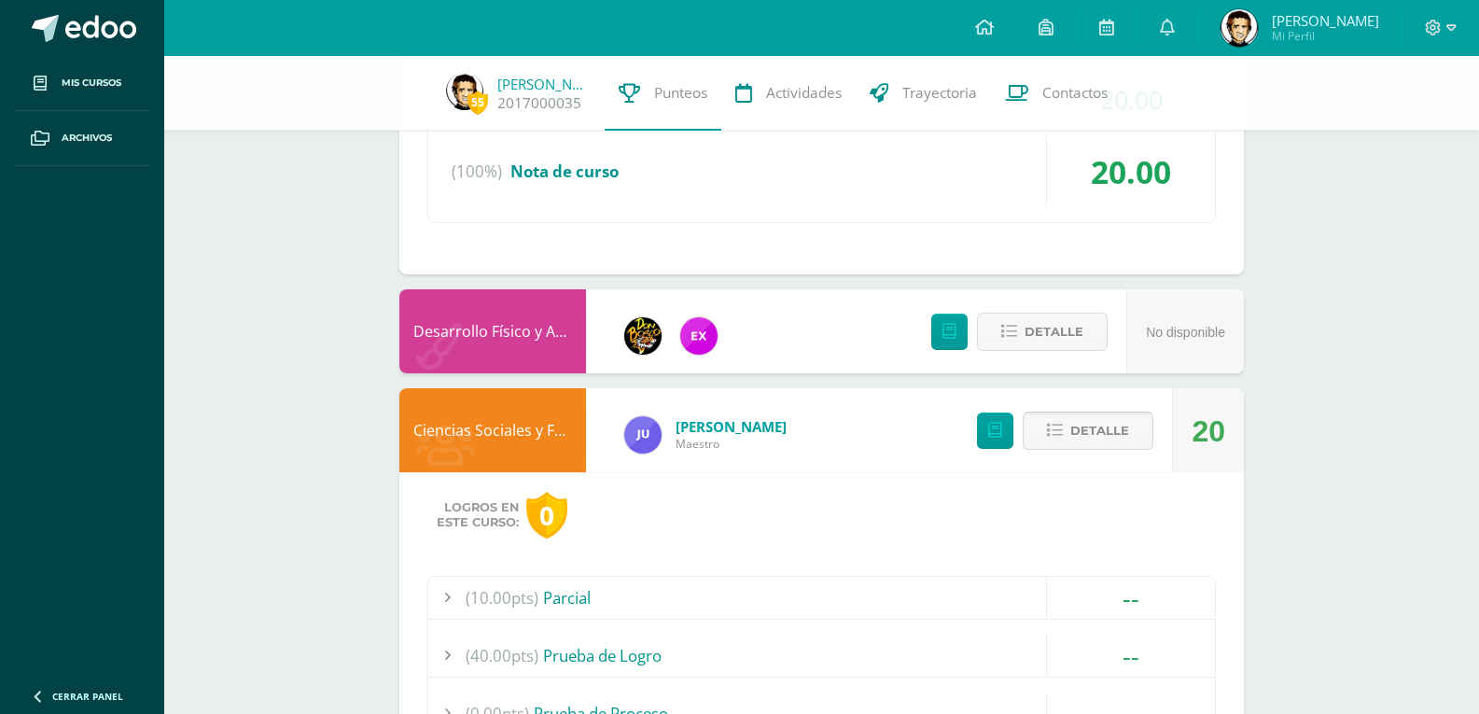
click at [1127, 425] on span "Detalle" at bounding box center [1100, 430] width 59 height 35
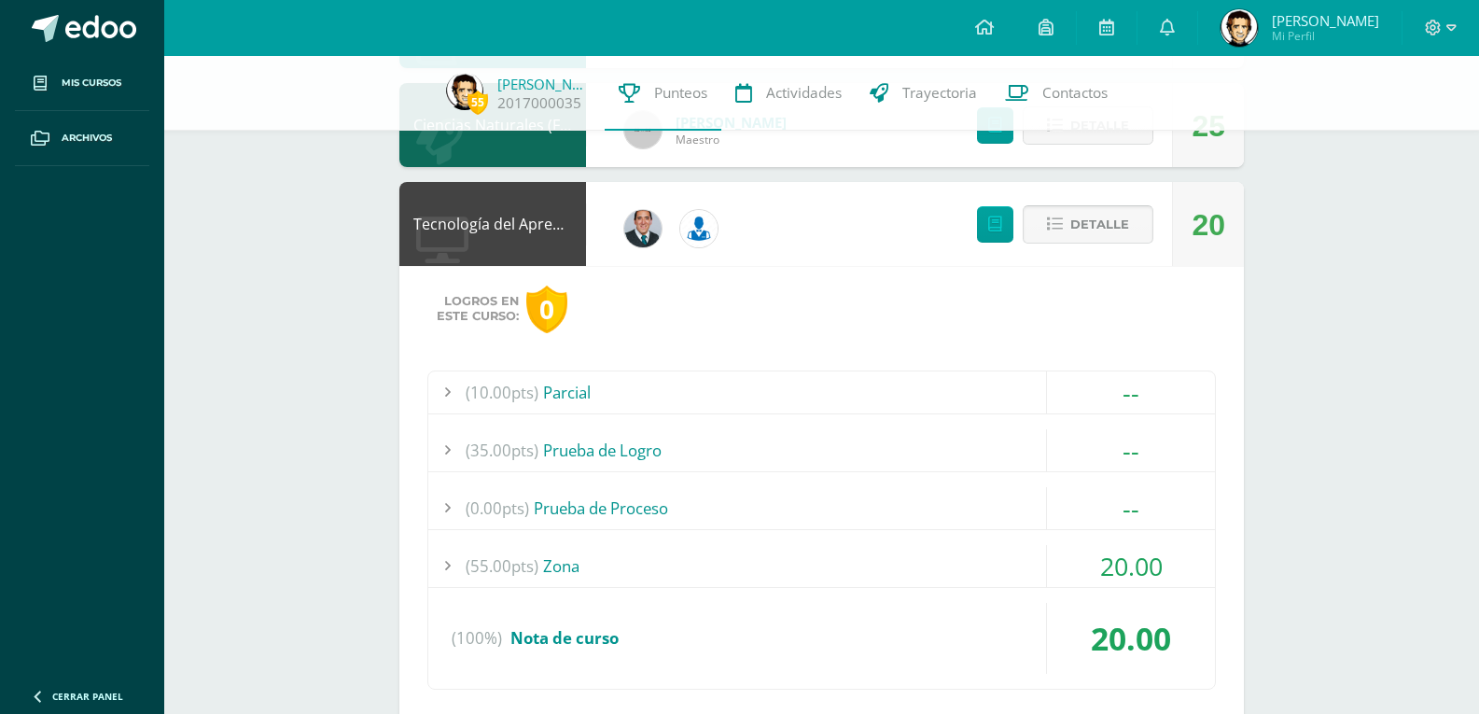
click at [1096, 217] on span "Detalle" at bounding box center [1100, 224] width 59 height 35
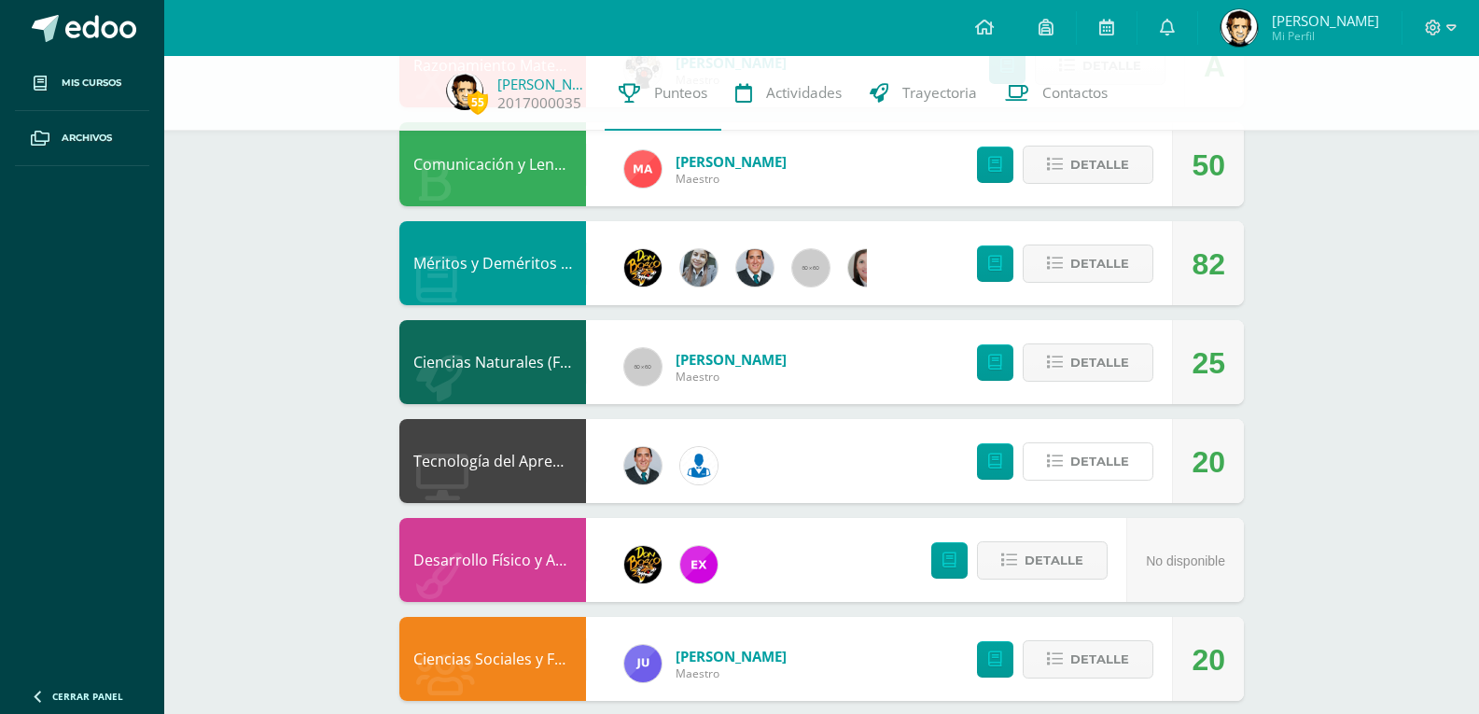
scroll to position [1103, 0]
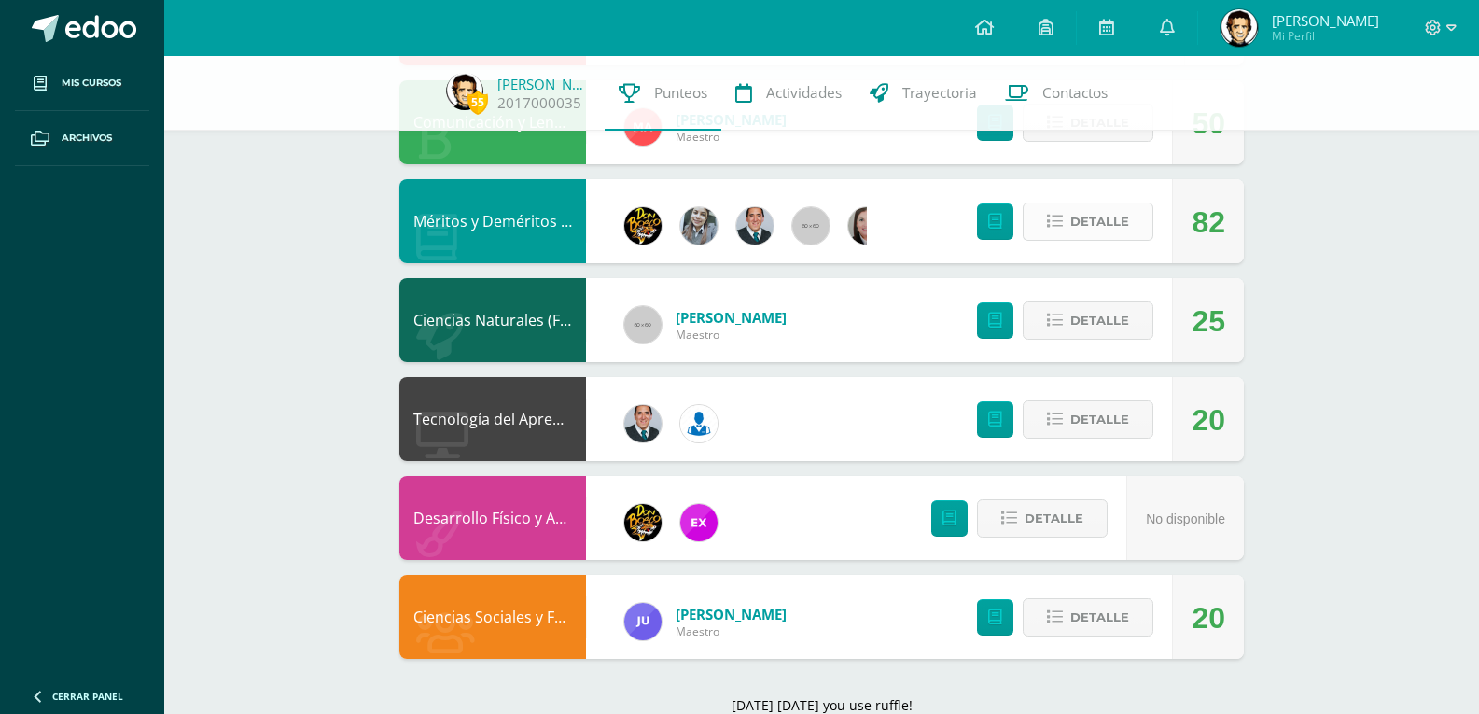
drag, startPoint x: 1085, startPoint y: 203, endPoint x: 1081, endPoint y: 212, distance: 9.6
click at [1085, 203] on button "Detalle" at bounding box center [1088, 222] width 131 height 38
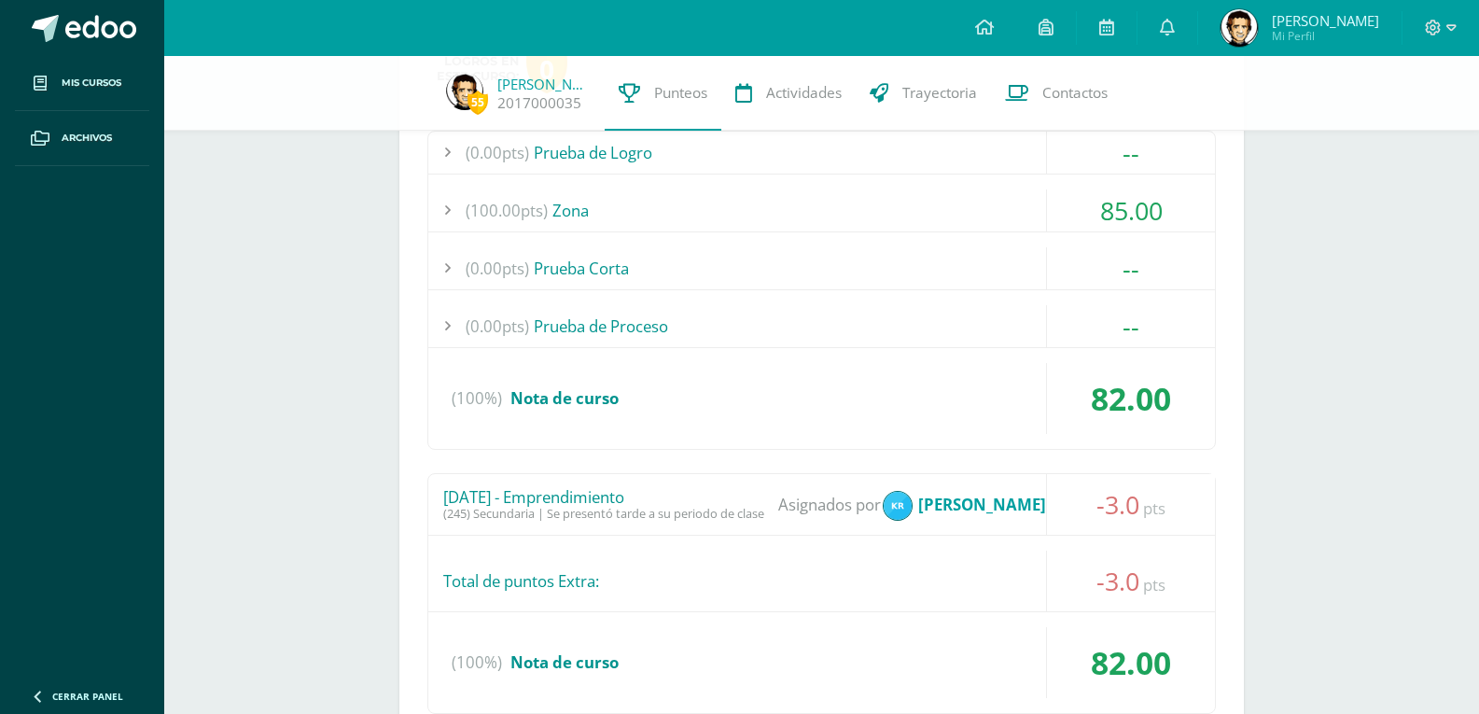
scroll to position [1383, 0]
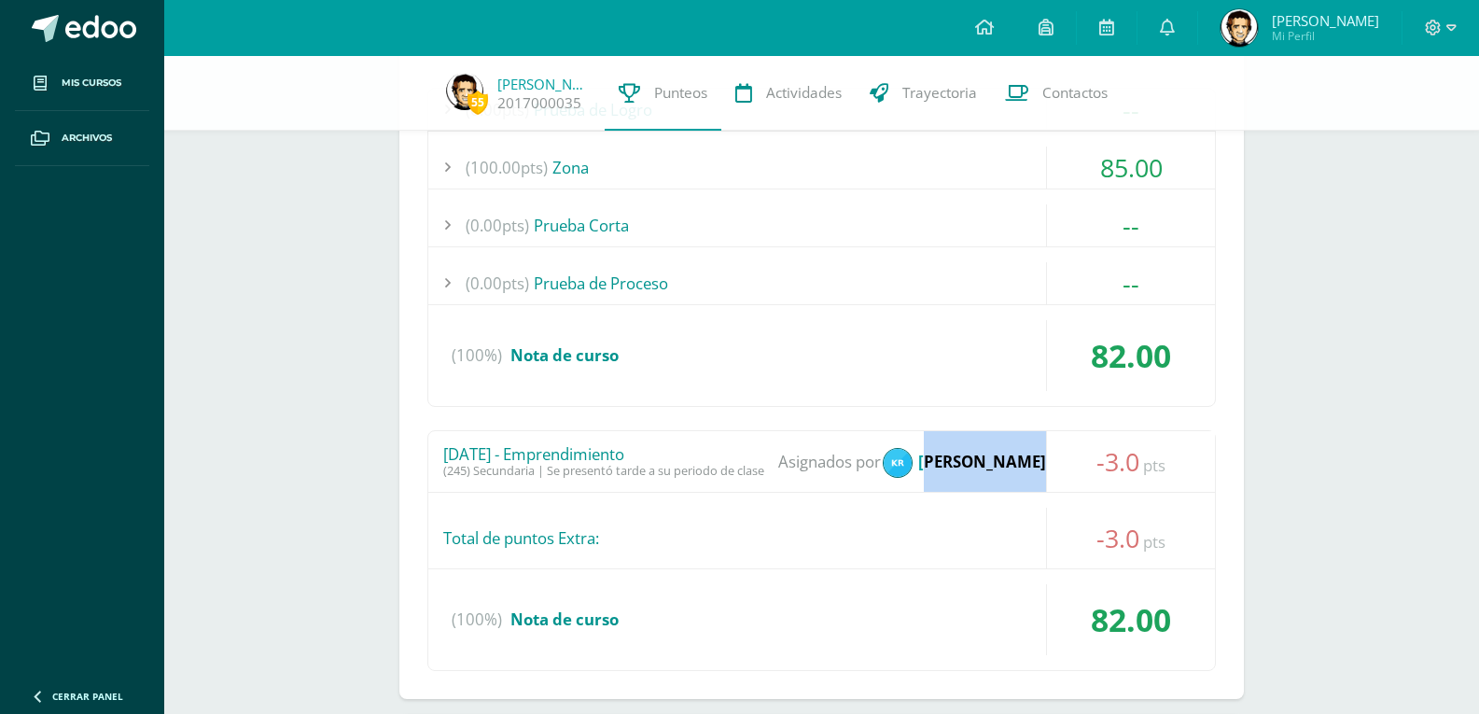
drag, startPoint x: 935, startPoint y: 466, endPoint x: 1060, endPoint y: 467, distance: 125.1
click at [1060, 467] on div "[DATE] - Emprendimiento (245) Secundaria | Se presentó tarde a su periodo de cl…" at bounding box center [821, 462] width 787 height 62
click at [1060, 467] on div "-3.0 pts" at bounding box center [1130, 461] width 169 height 61
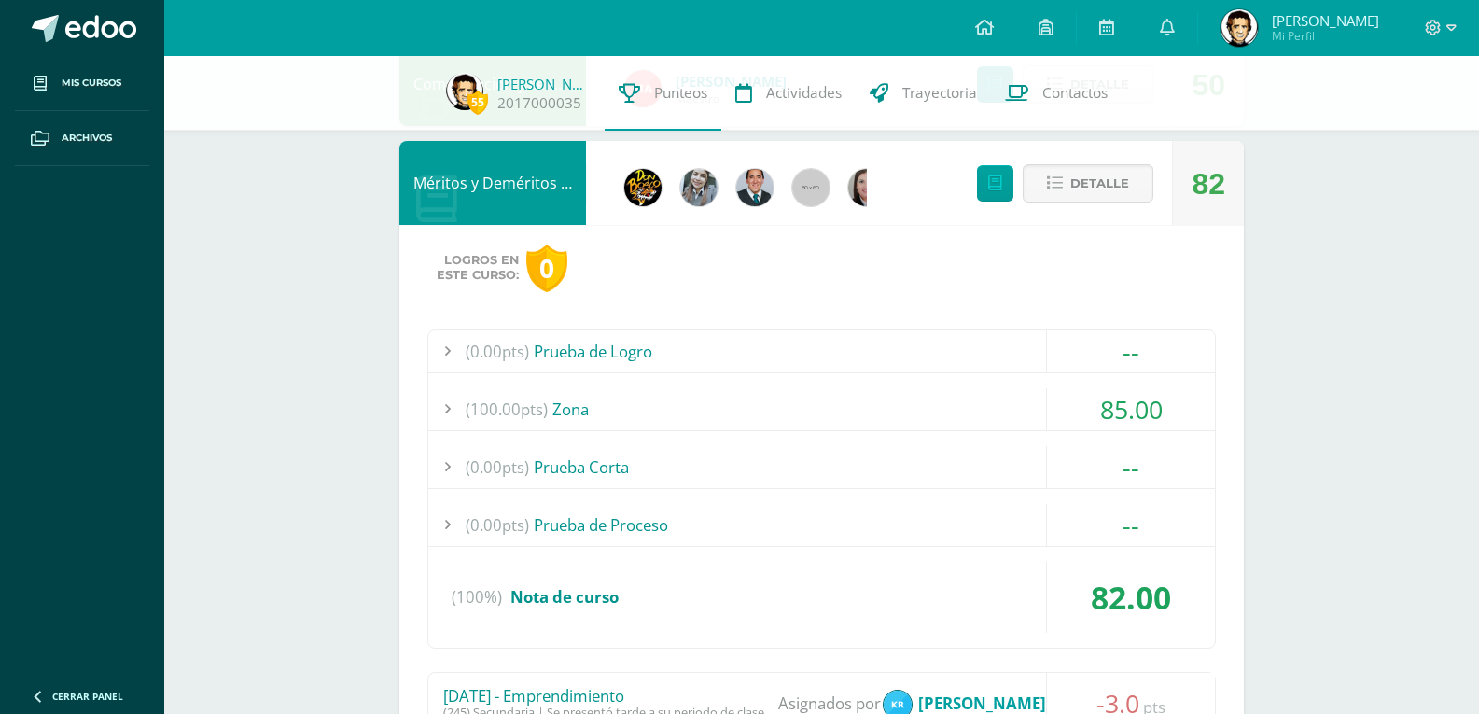
scroll to position [1010, 0]
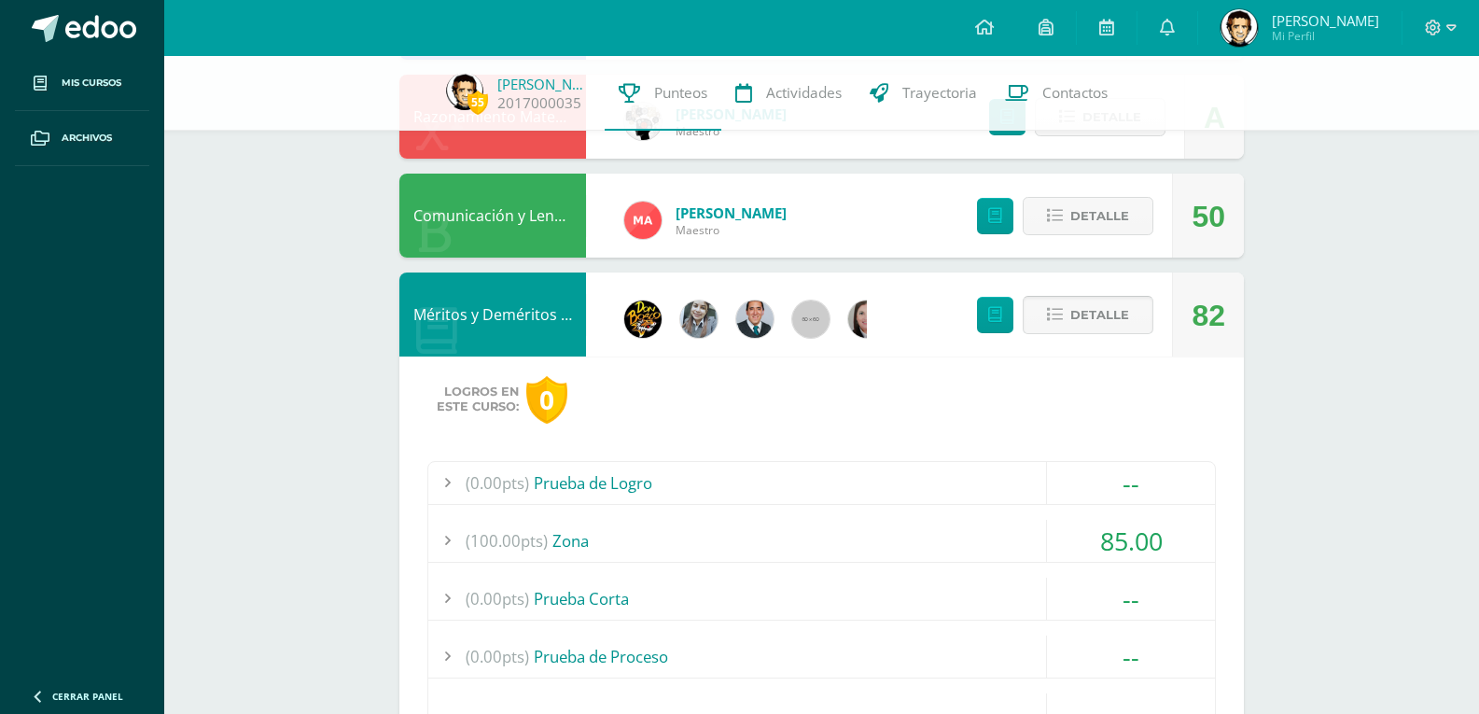
click at [1057, 330] on button "Detalle" at bounding box center [1088, 315] width 131 height 38
